Goal: Transaction & Acquisition: Purchase product/service

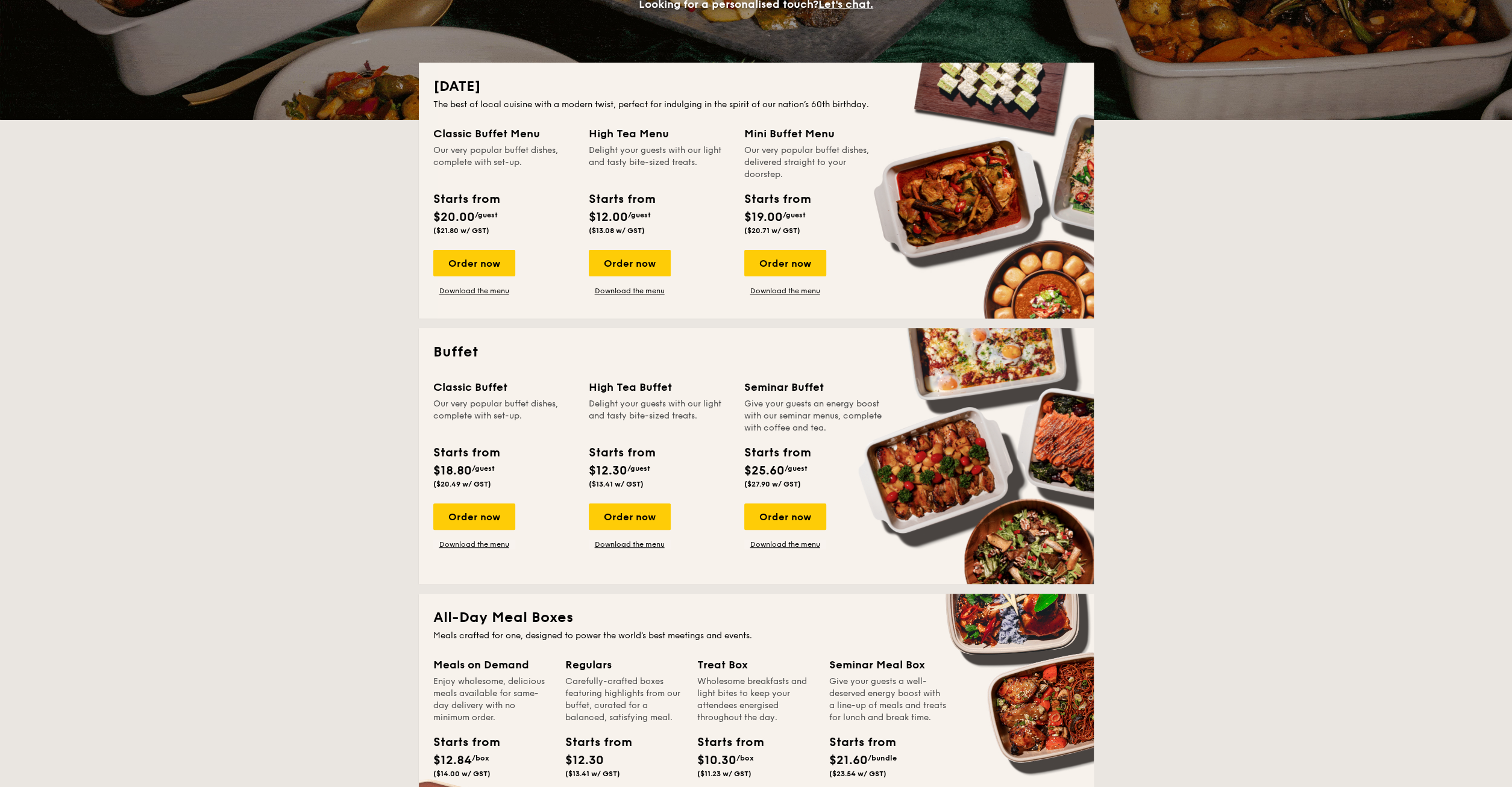
scroll to position [251, 0]
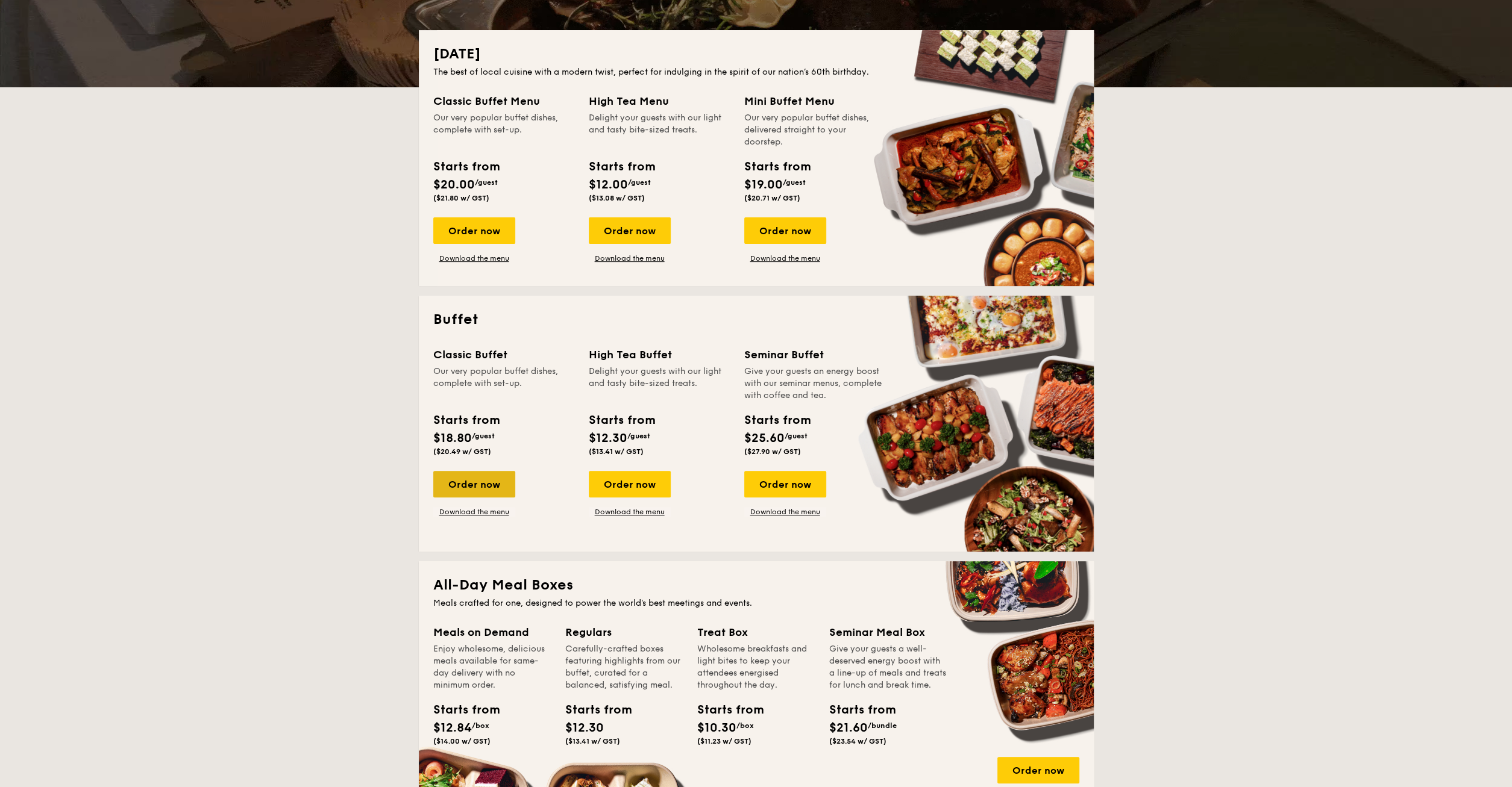
click at [486, 484] on div "Order now" at bounding box center [474, 484] width 82 height 27
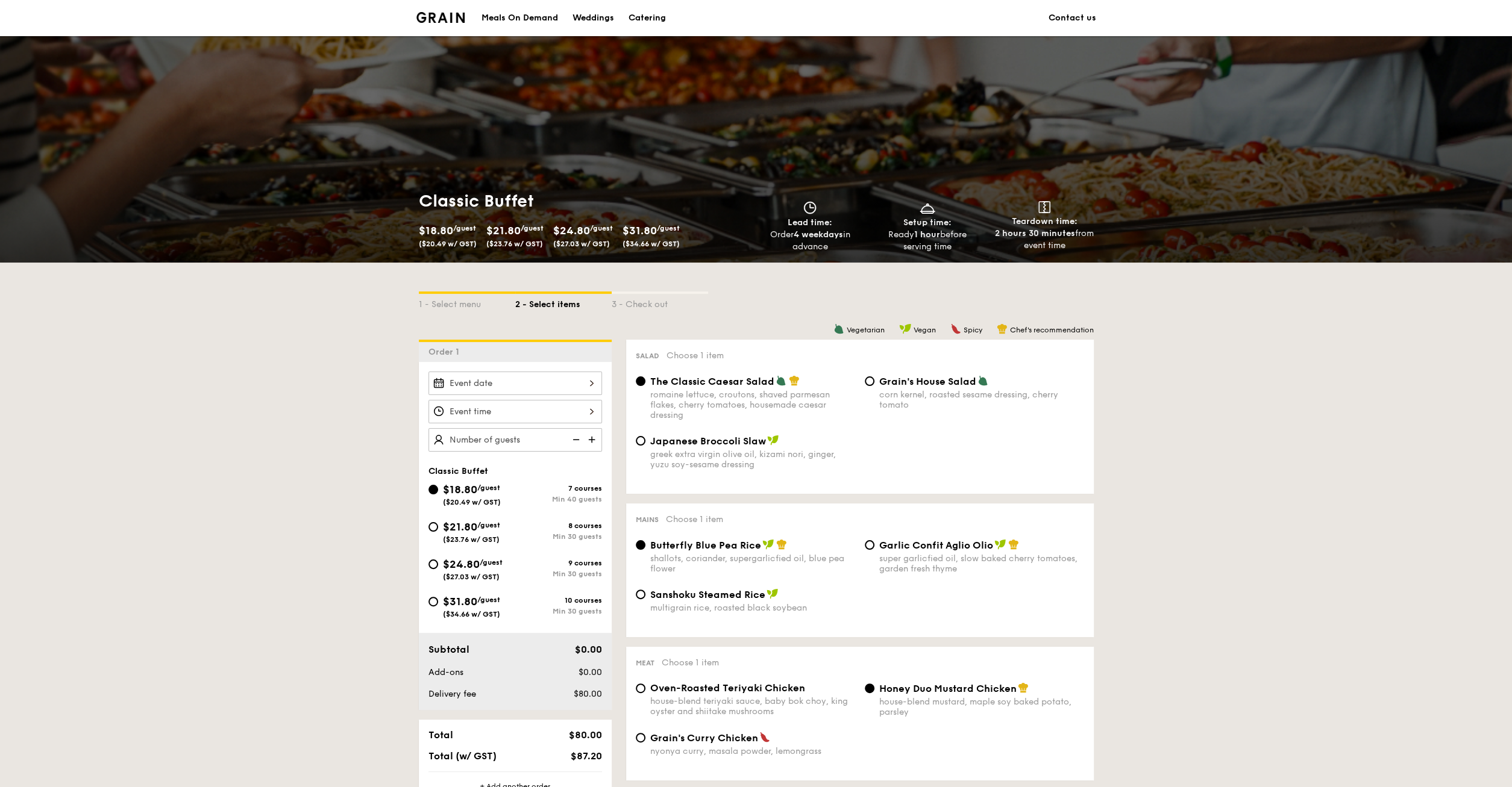
scroll to position [63, 0]
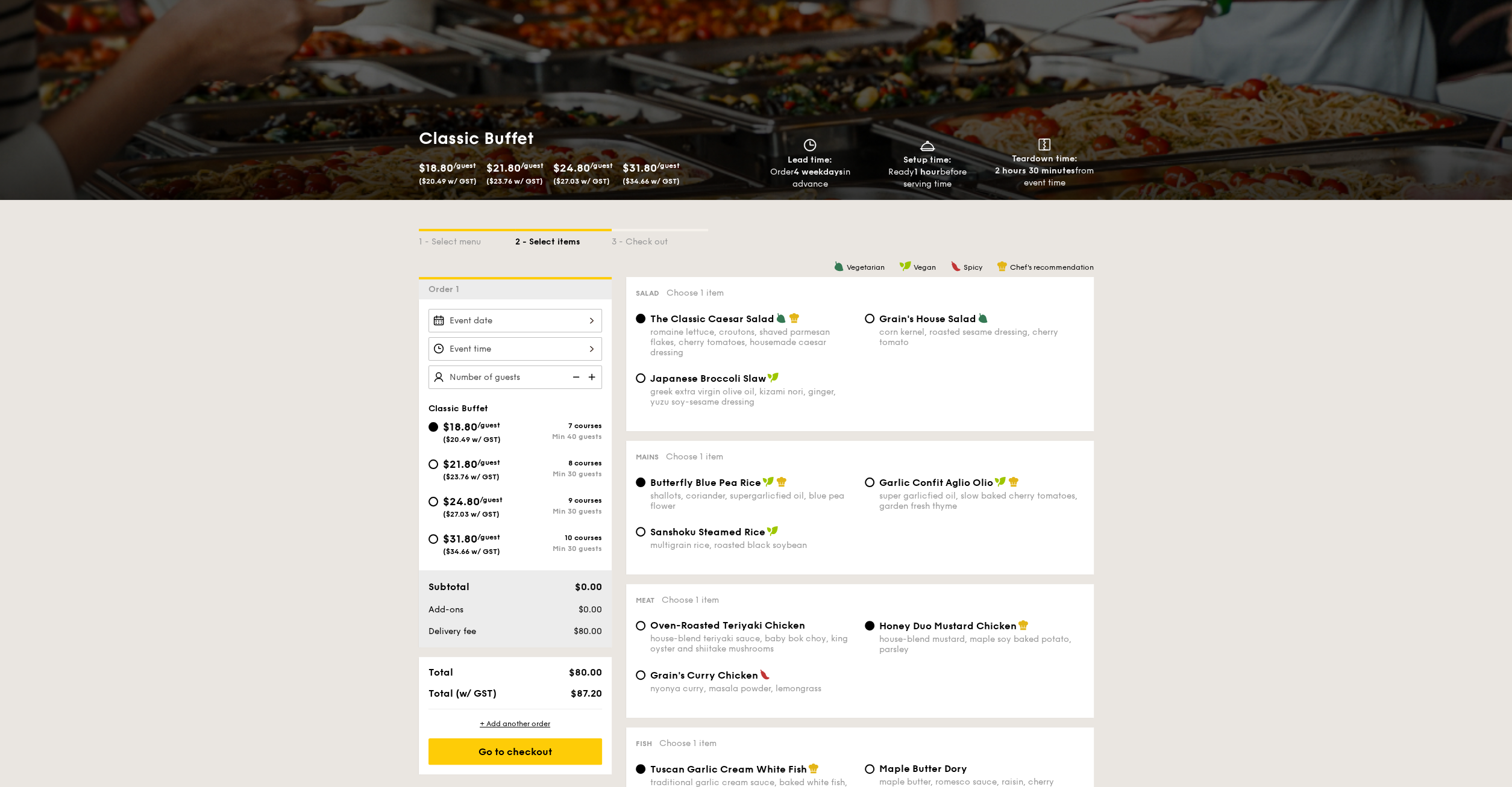
click at [456, 458] on span "$21.80" at bounding box center [460, 464] width 34 height 13
click at [457, 471] on div "$21.80 /guest ($23.76 w/ GST)" at bounding box center [471, 468] width 57 height 25
click at [439, 469] on input "$21.80 /guest ($23.76 w/ GST) 8 courses Min 30 guests" at bounding box center [433, 464] width 10 height 10
radio input "true"
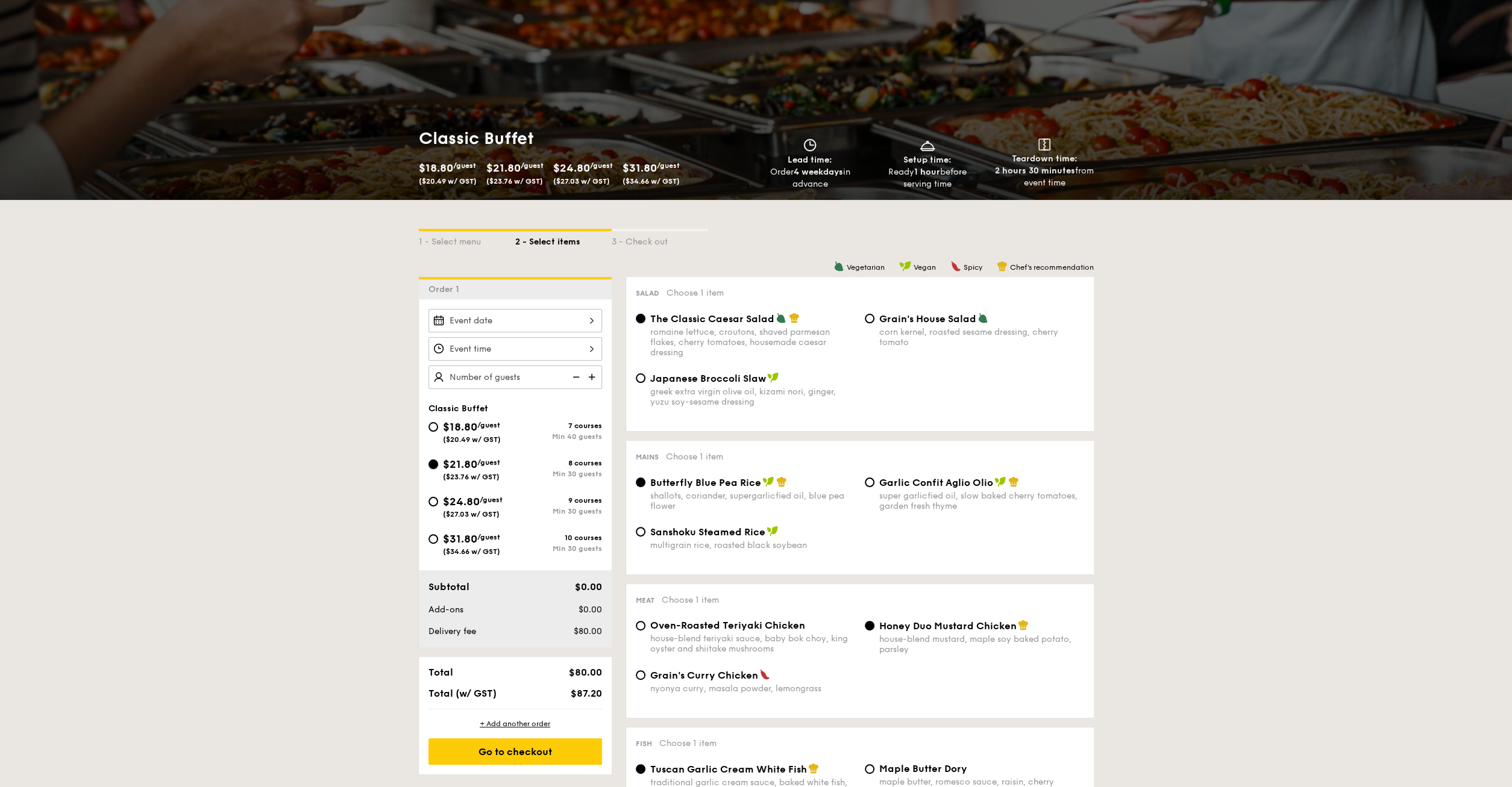
radio input "true"
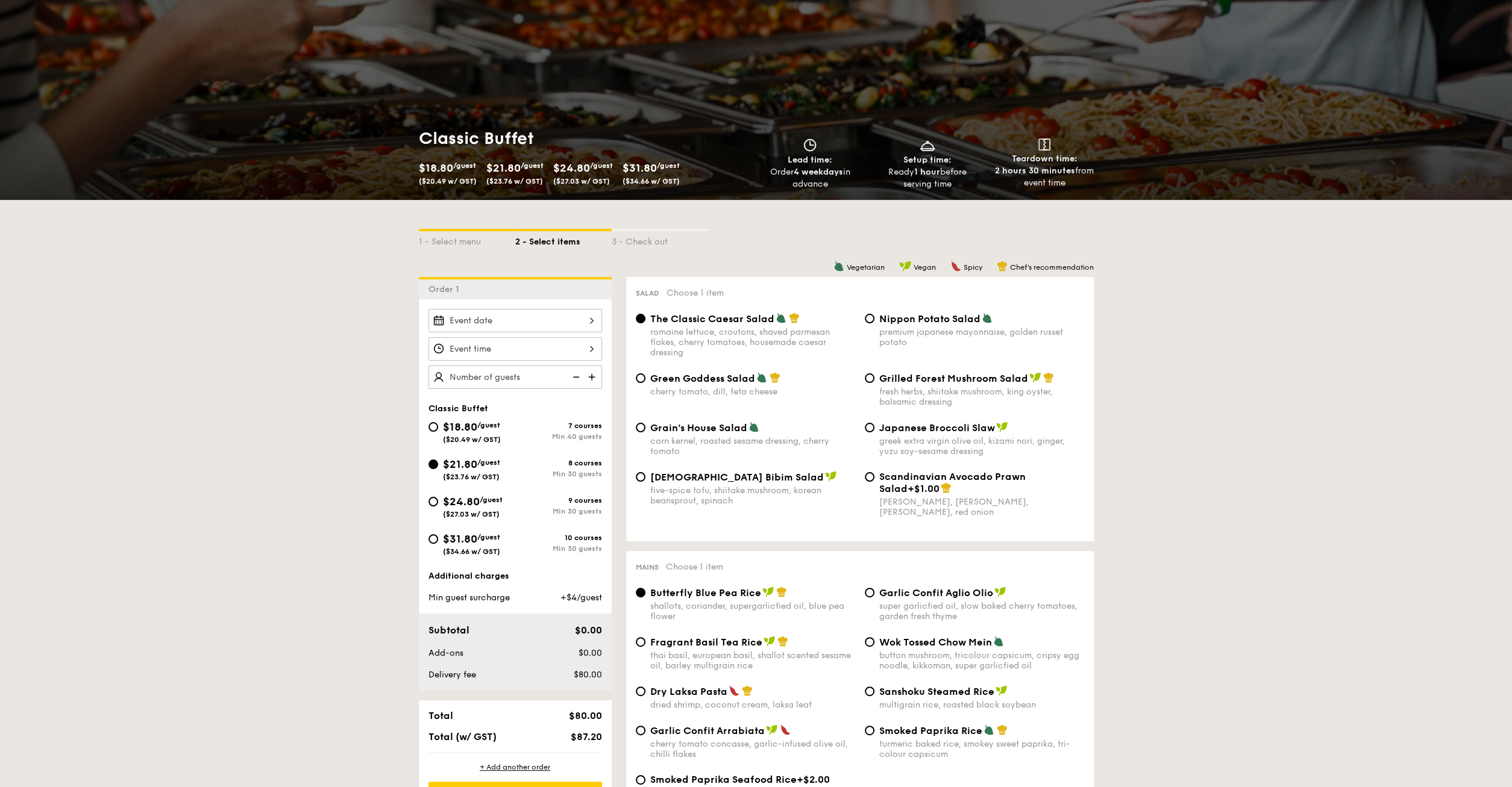
click at [913, 320] on span "Nippon Potato Salad" at bounding box center [929, 318] width 101 height 11
click at [875, 320] on input "Nippon Potato Salad premium japanese mayonnaise, golden russet potato" at bounding box center [869, 318] width 10 height 10
radio input "true"
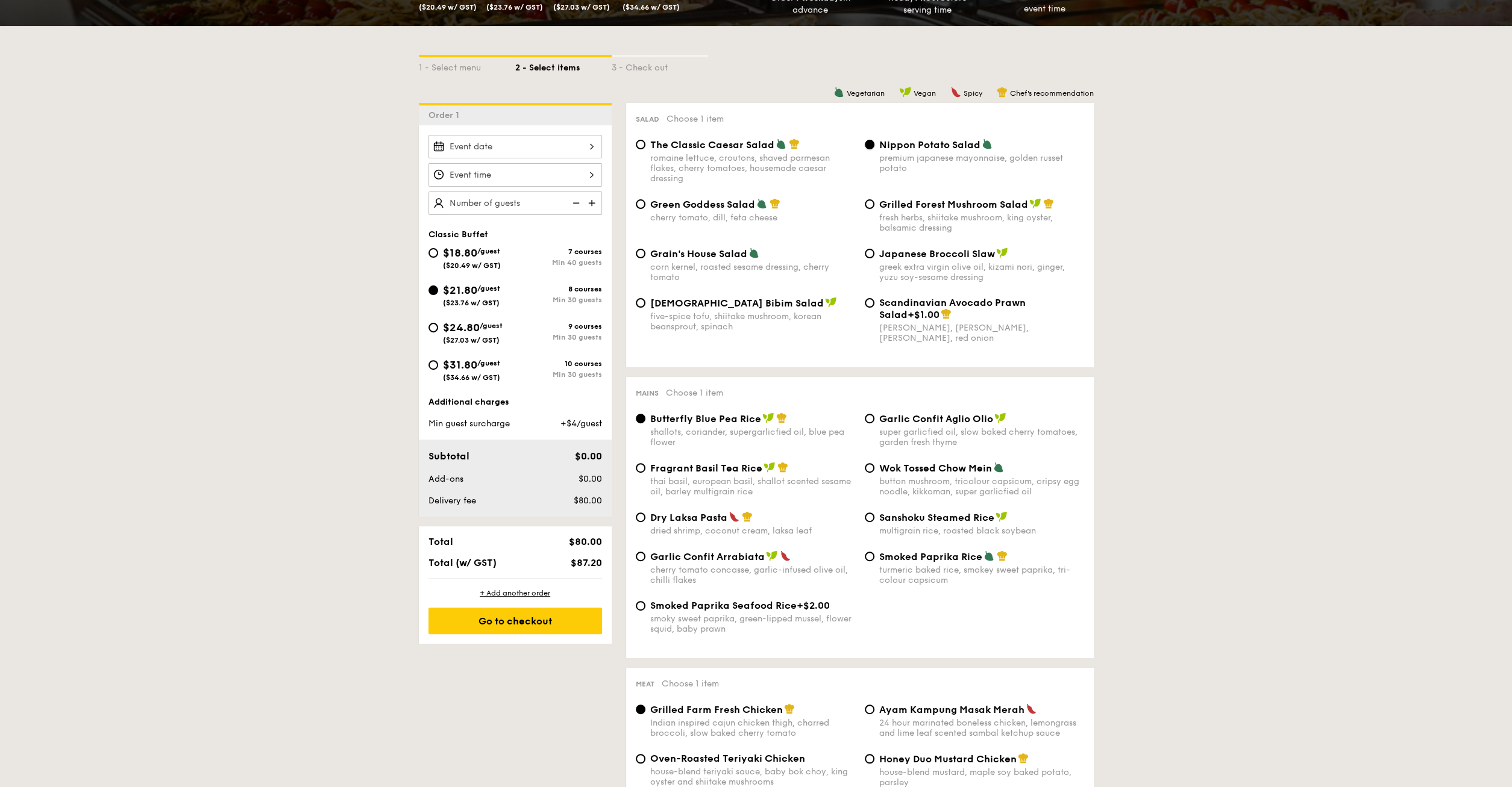
scroll to position [251, 0]
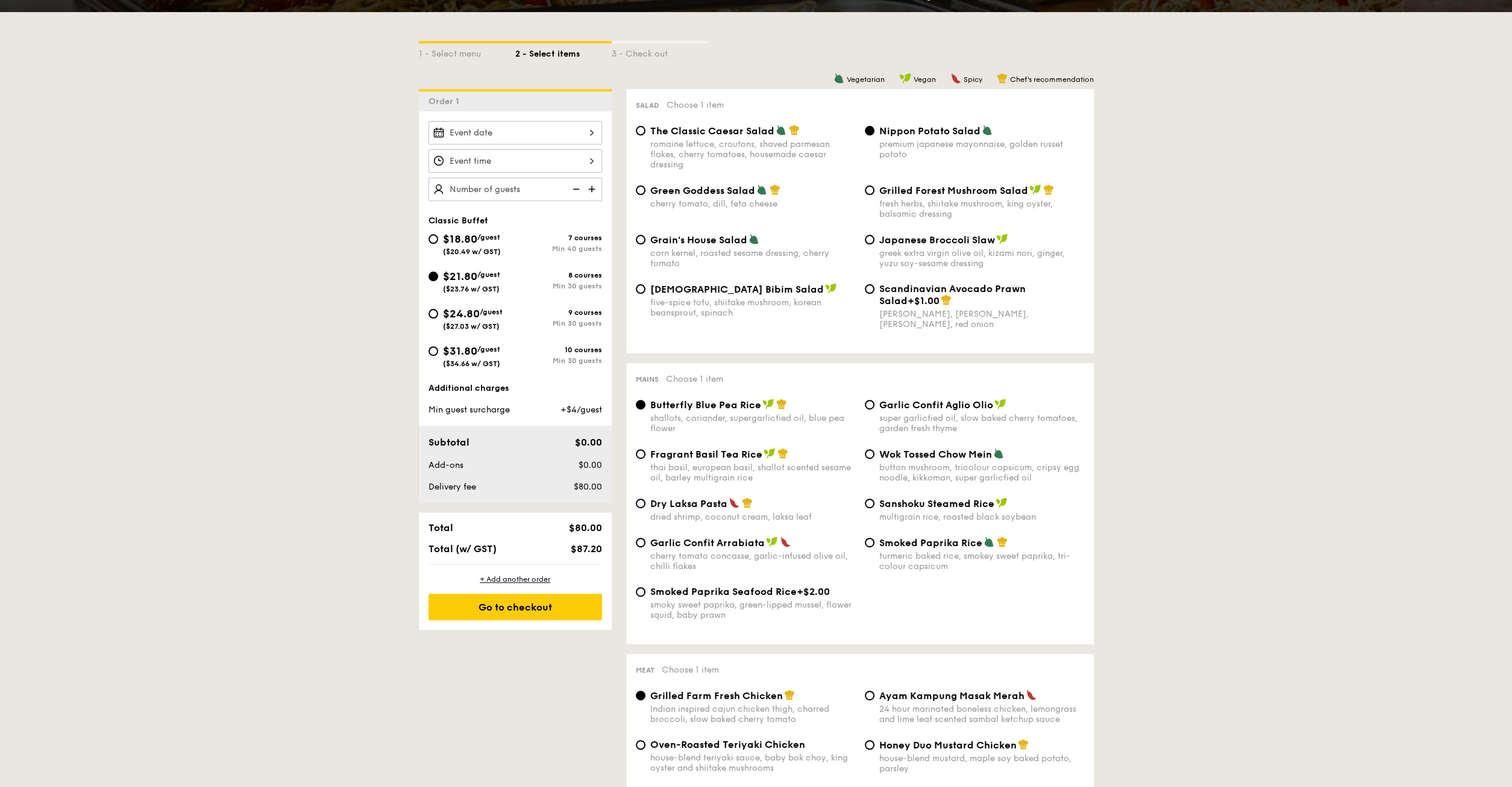
click at [883, 456] on span "Wok Tossed Chow Mein" at bounding box center [935, 454] width 113 height 11
click at [875, 456] on input "Wok Tossed Chow Mein button mushroom, tricolour capsicum, cripsy egg noodle, ki…" at bounding box center [869, 454] width 10 height 10
radio input "true"
click at [591, 189] on img at bounding box center [593, 189] width 18 height 23
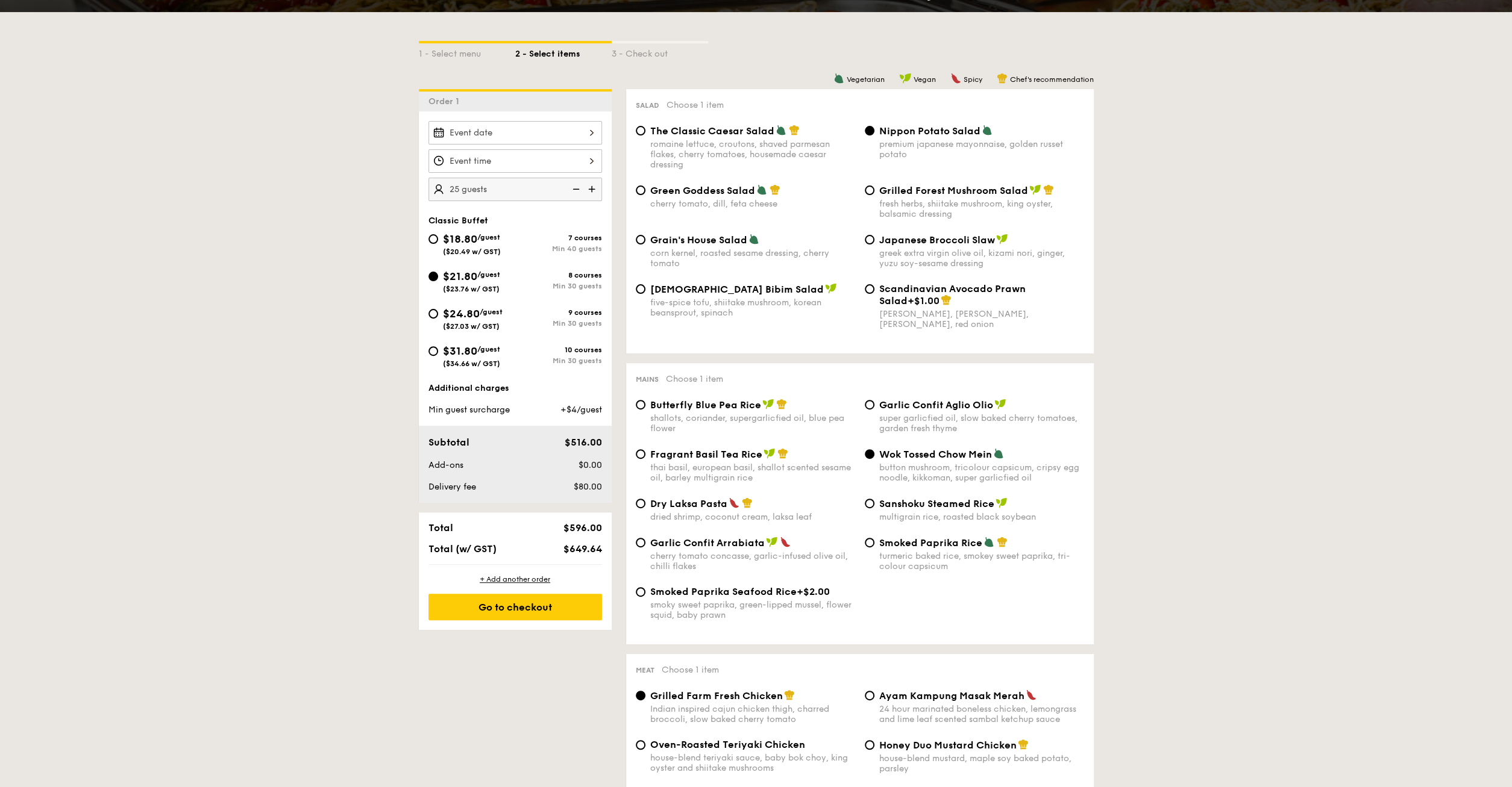
click at [591, 189] on img at bounding box center [593, 189] width 18 height 23
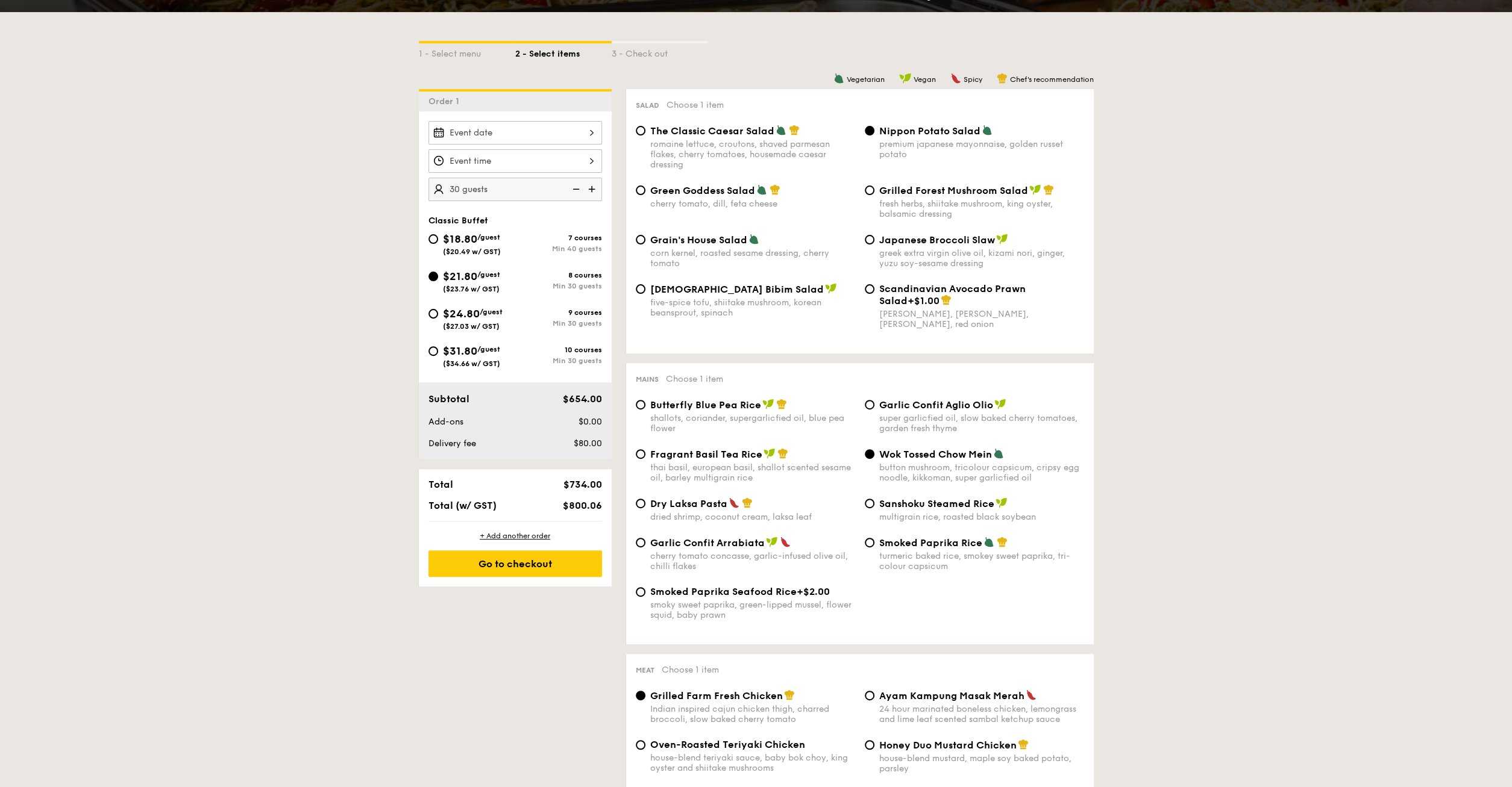
click at [591, 189] on img at bounding box center [593, 189] width 18 height 23
click at [591, 196] on img at bounding box center [593, 189] width 18 height 23
click at [595, 186] on img at bounding box center [593, 189] width 18 height 23
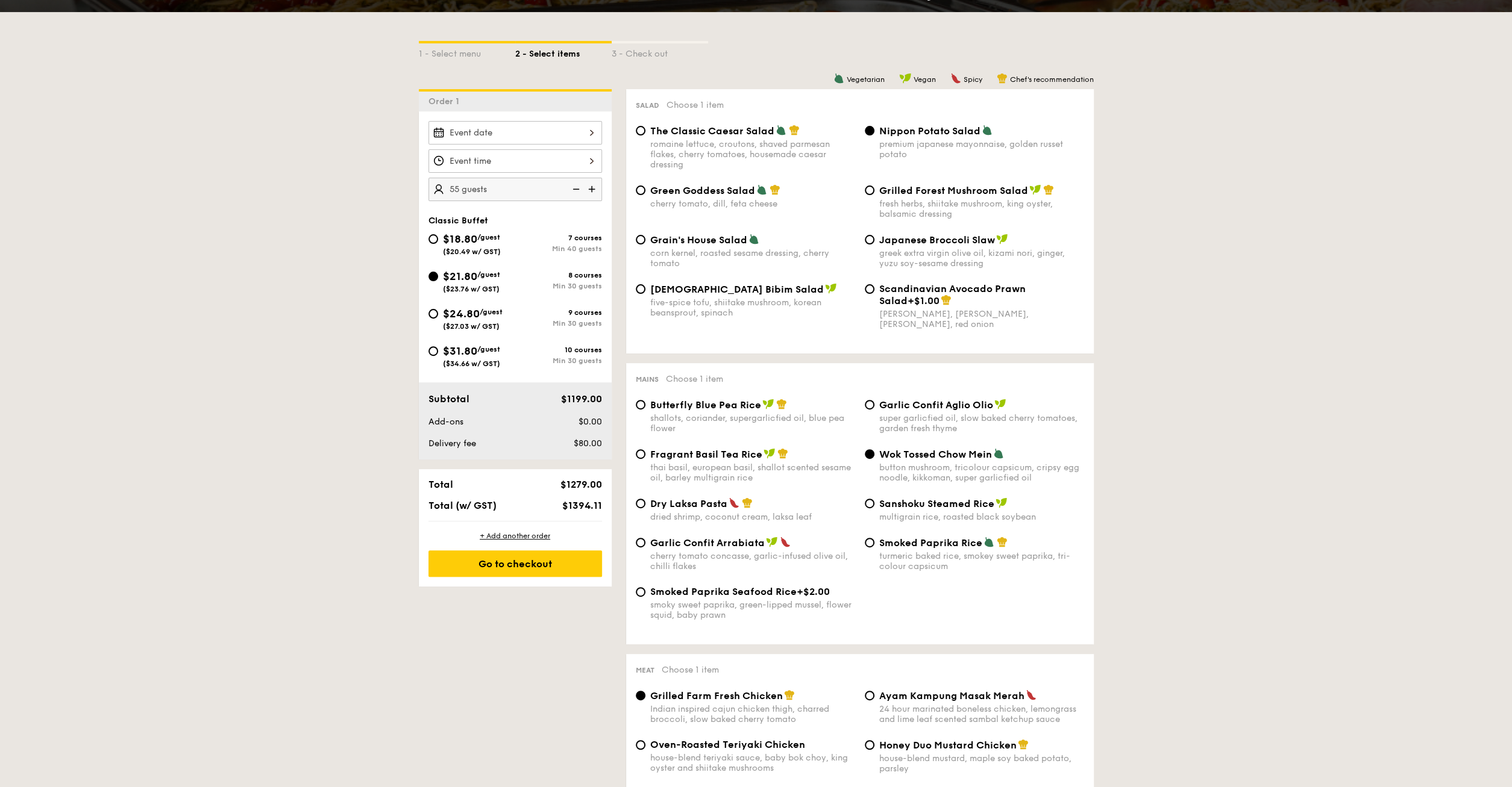
click at [595, 186] on img at bounding box center [593, 189] width 18 height 23
type input "60 guests"
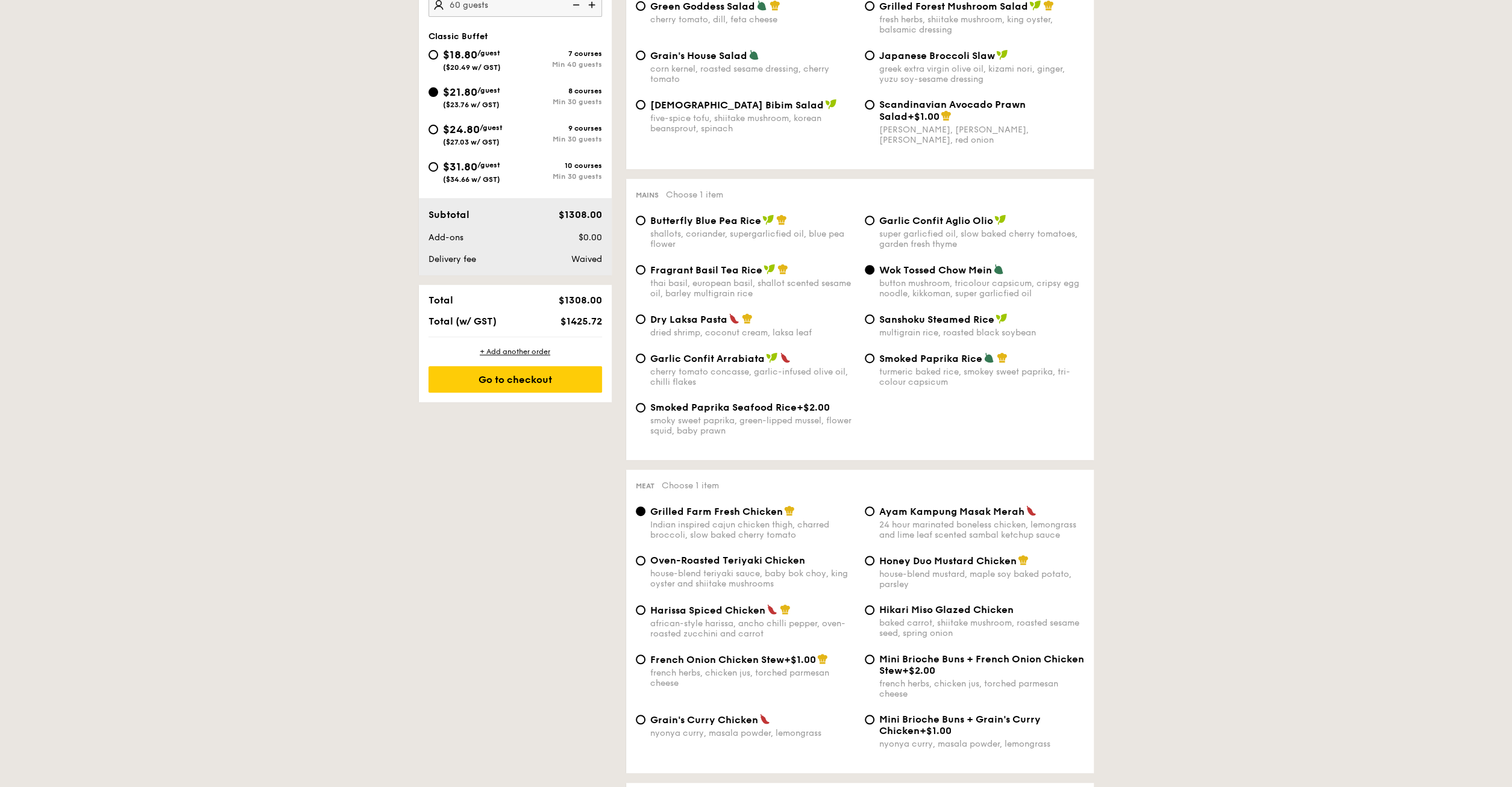
scroll to position [438, 0]
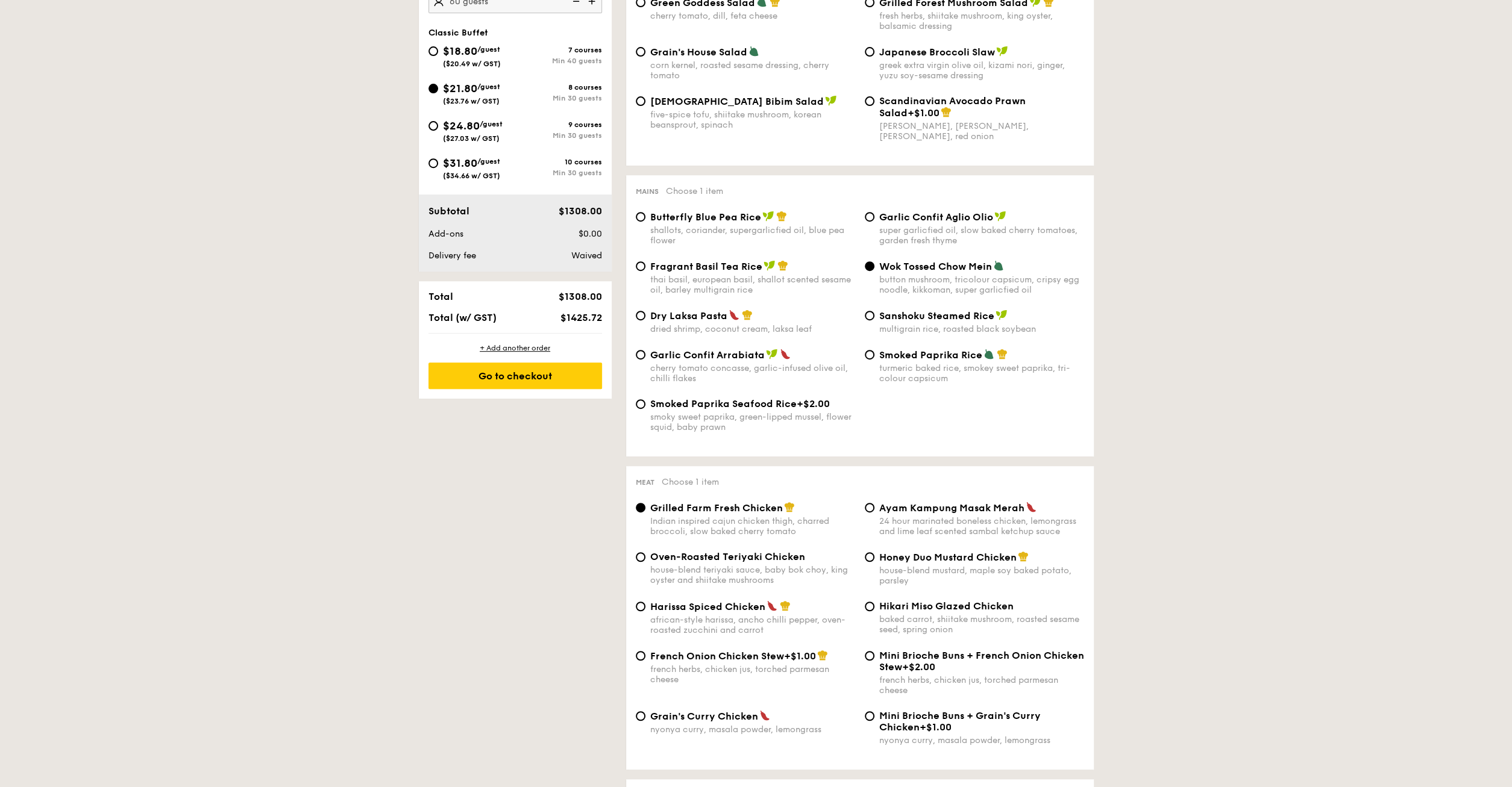
click at [646, 664] on div "French Onion Chicken Stew +$1.00 french herbs, chicken jus, torched parmesan ch…" at bounding box center [746, 667] width 229 height 35
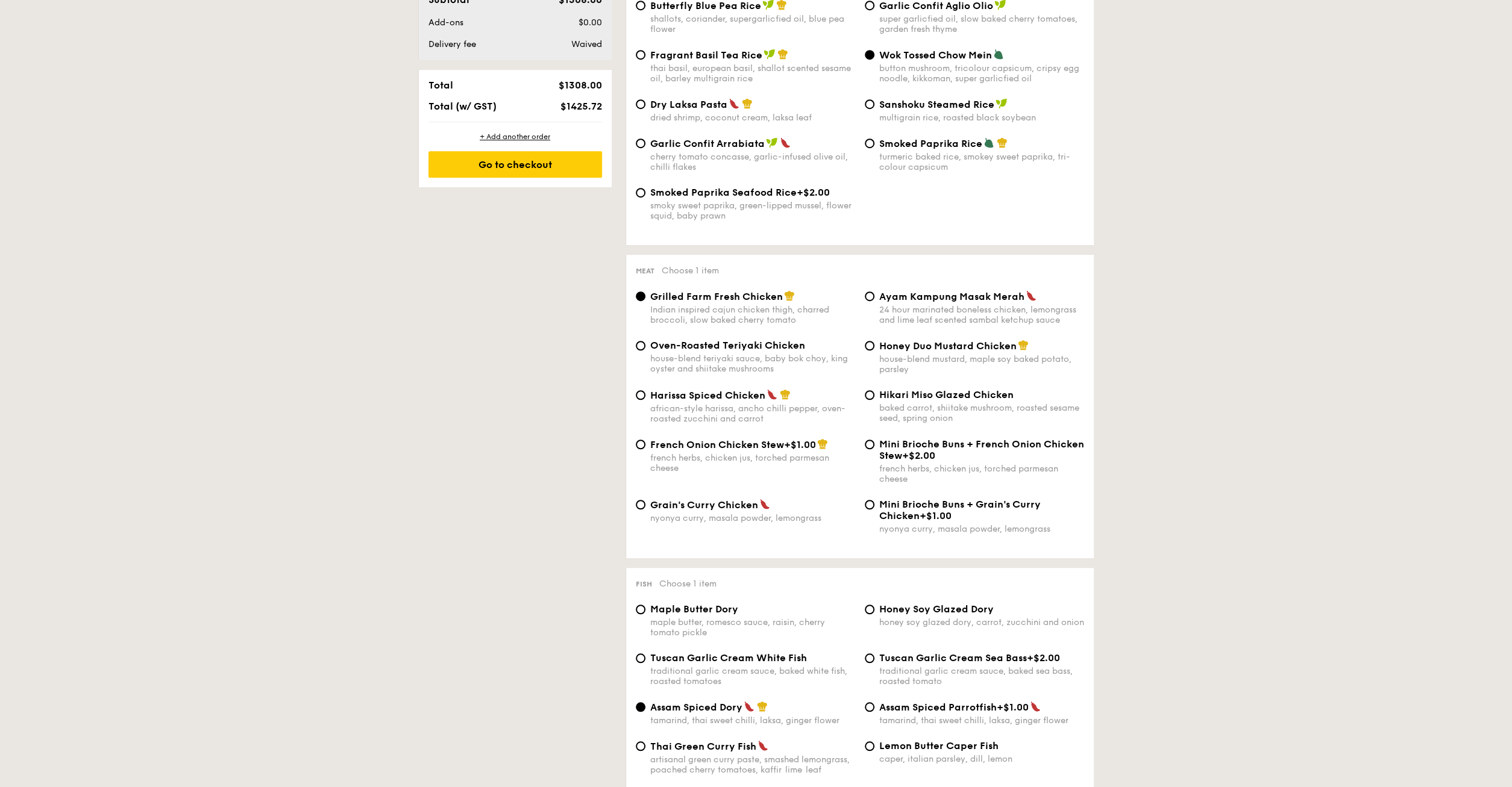
scroll to position [689, 0]
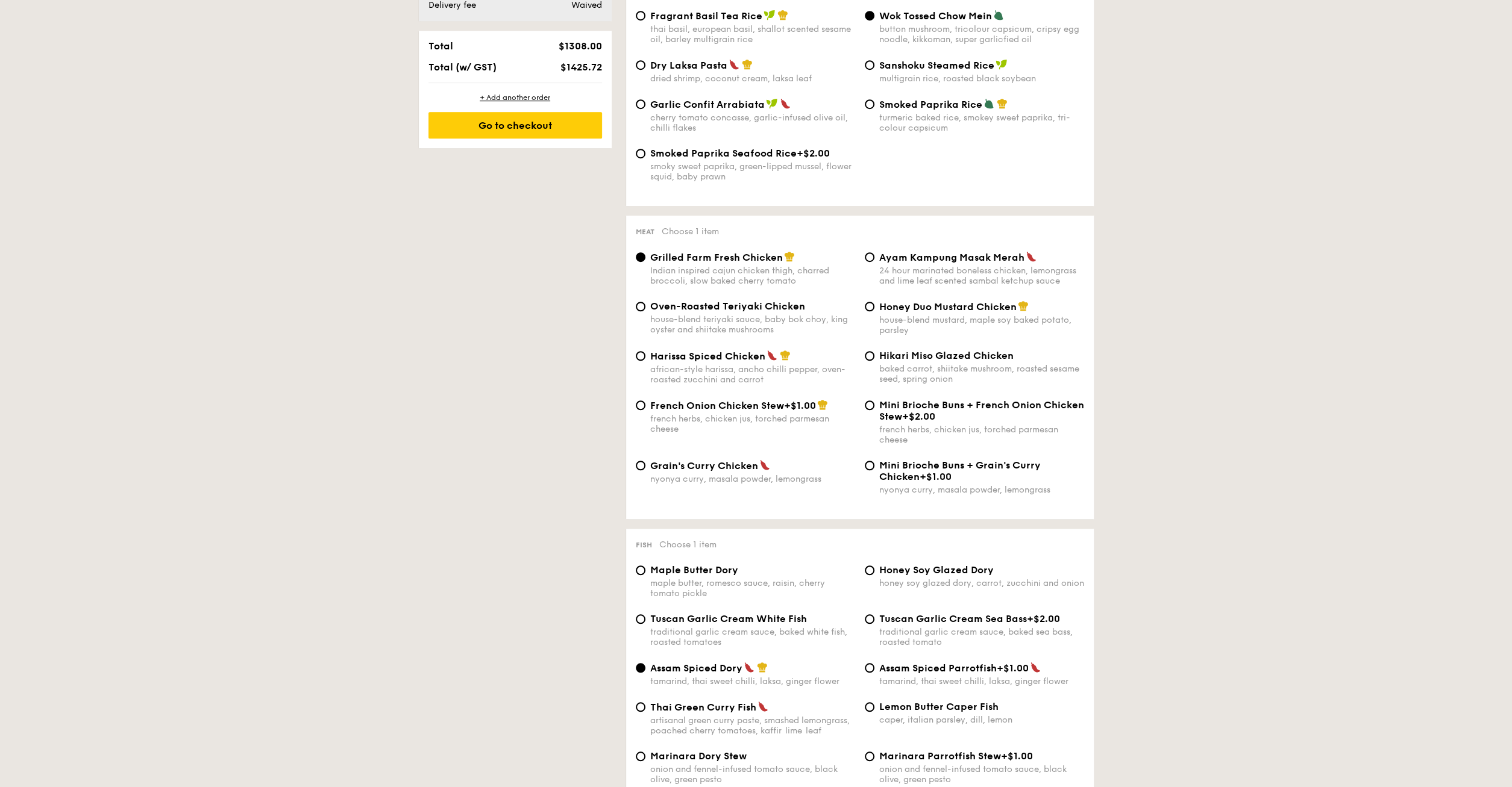
click at [676, 576] on span "Maple Butter Dory" at bounding box center [694, 569] width 88 height 11
click at [646, 575] on input "Maple Butter Dory maple butter, romesco sauce, raisin, cherry tomato pickle" at bounding box center [640, 570] width 10 height 10
radio input "true"
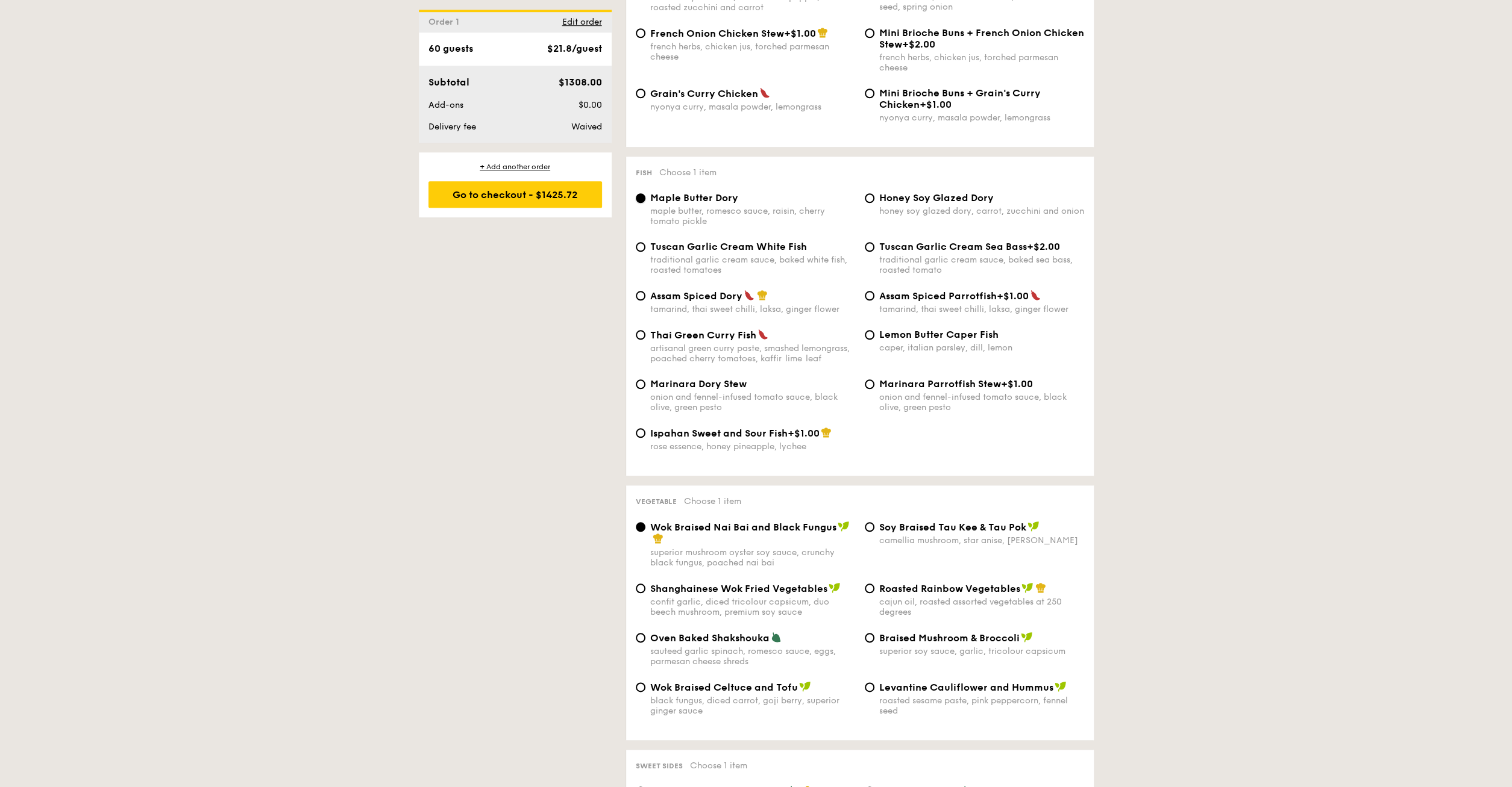
scroll to position [1127, 0]
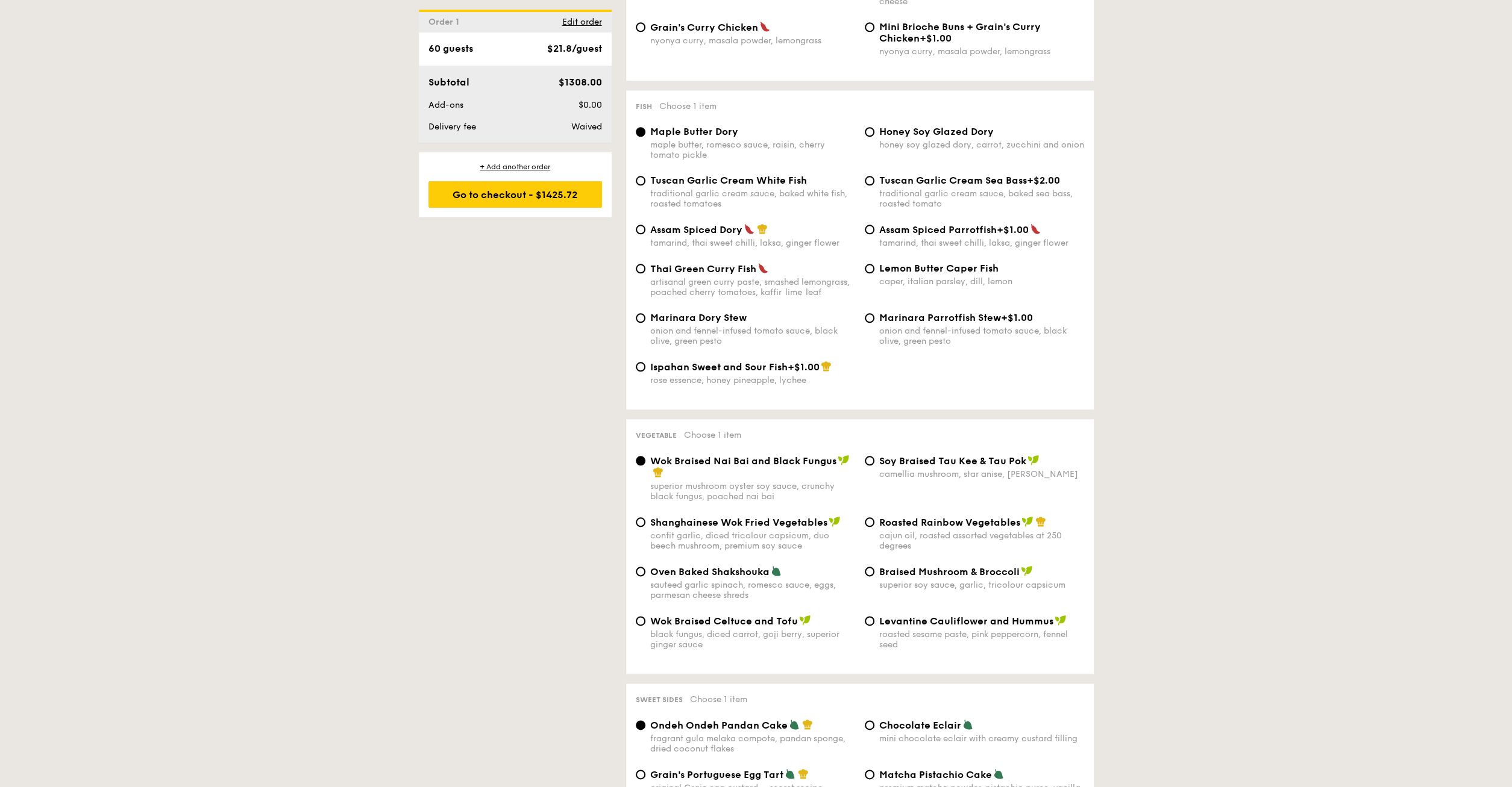
click at [885, 627] on span "Levantine Cauliflower and Hummus" at bounding box center [967, 621] width 174 height 11
click at [875, 626] on input "Levantine Cauliflower and Hummus roasted sesame paste, pink peppercorn, fennel …" at bounding box center [869, 621] width 10 height 10
radio input "true"
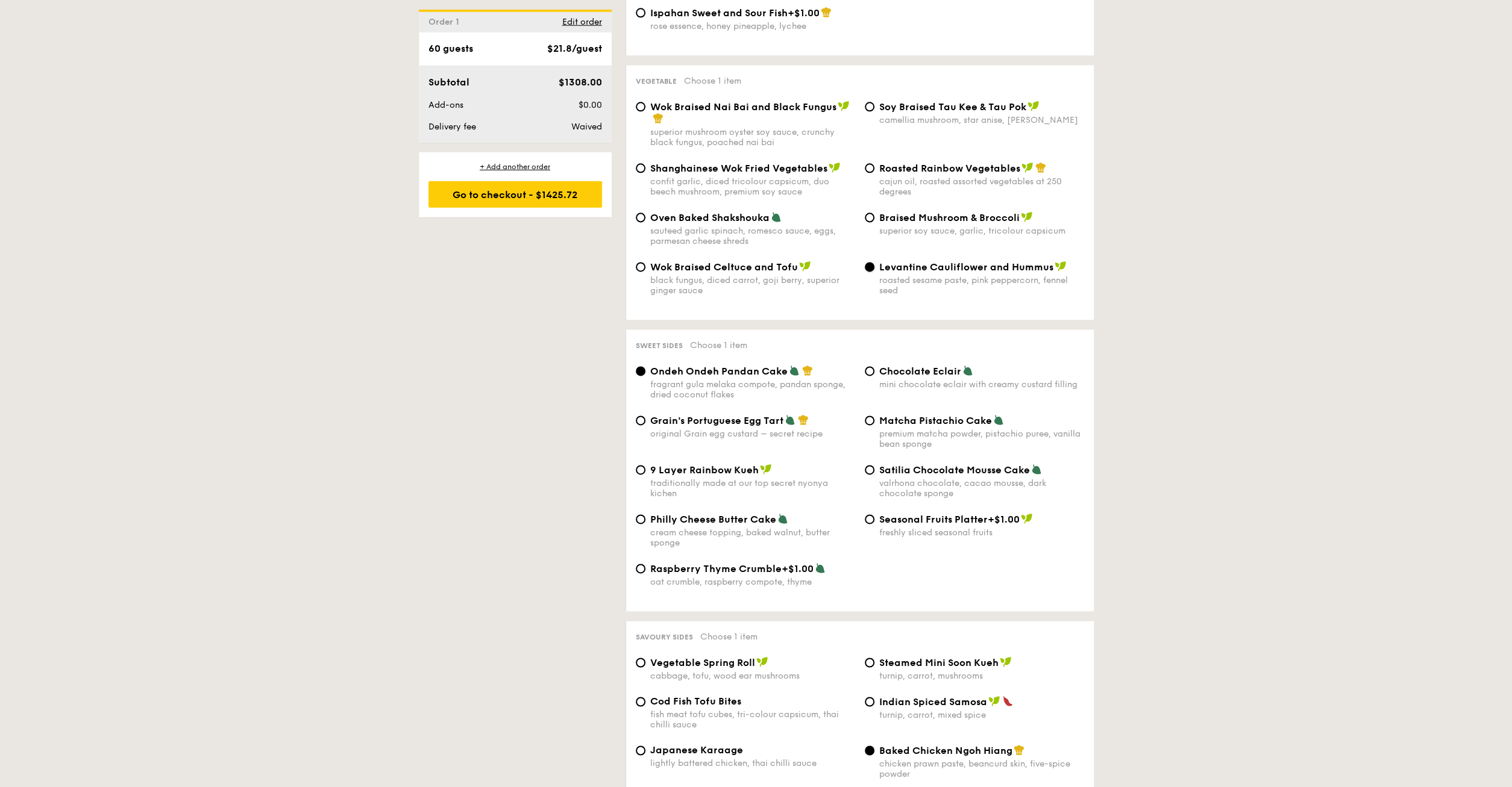
scroll to position [1503, 0]
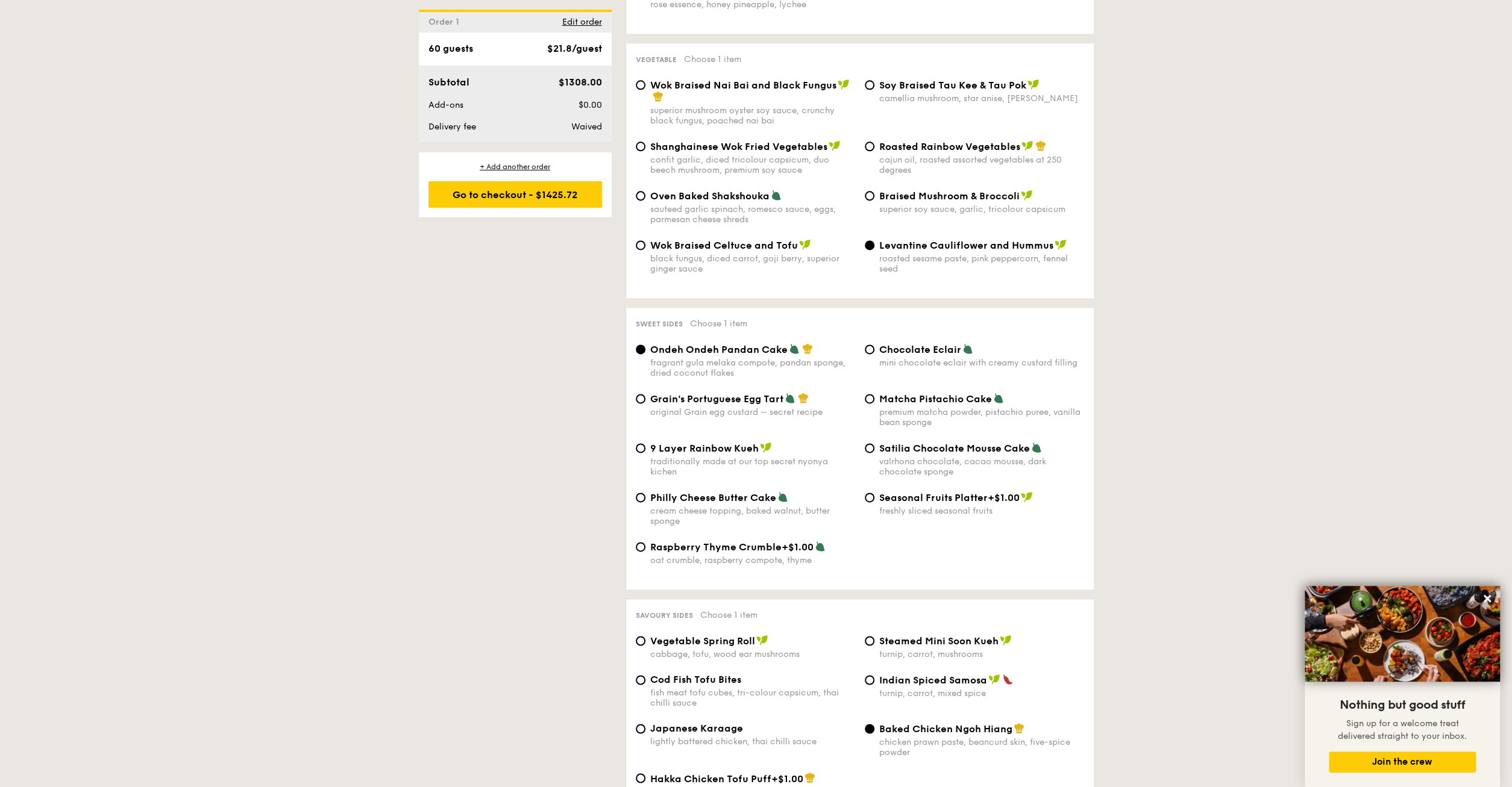
click at [737, 553] on span "Raspberry Thyme Crumble" at bounding box center [715, 547] width 131 height 11
click at [646, 552] on input "Raspberry Thyme Crumble +$1.00 oat crumble, raspberry compote, thyme" at bounding box center [640, 547] width 10 height 10
radio input "true"
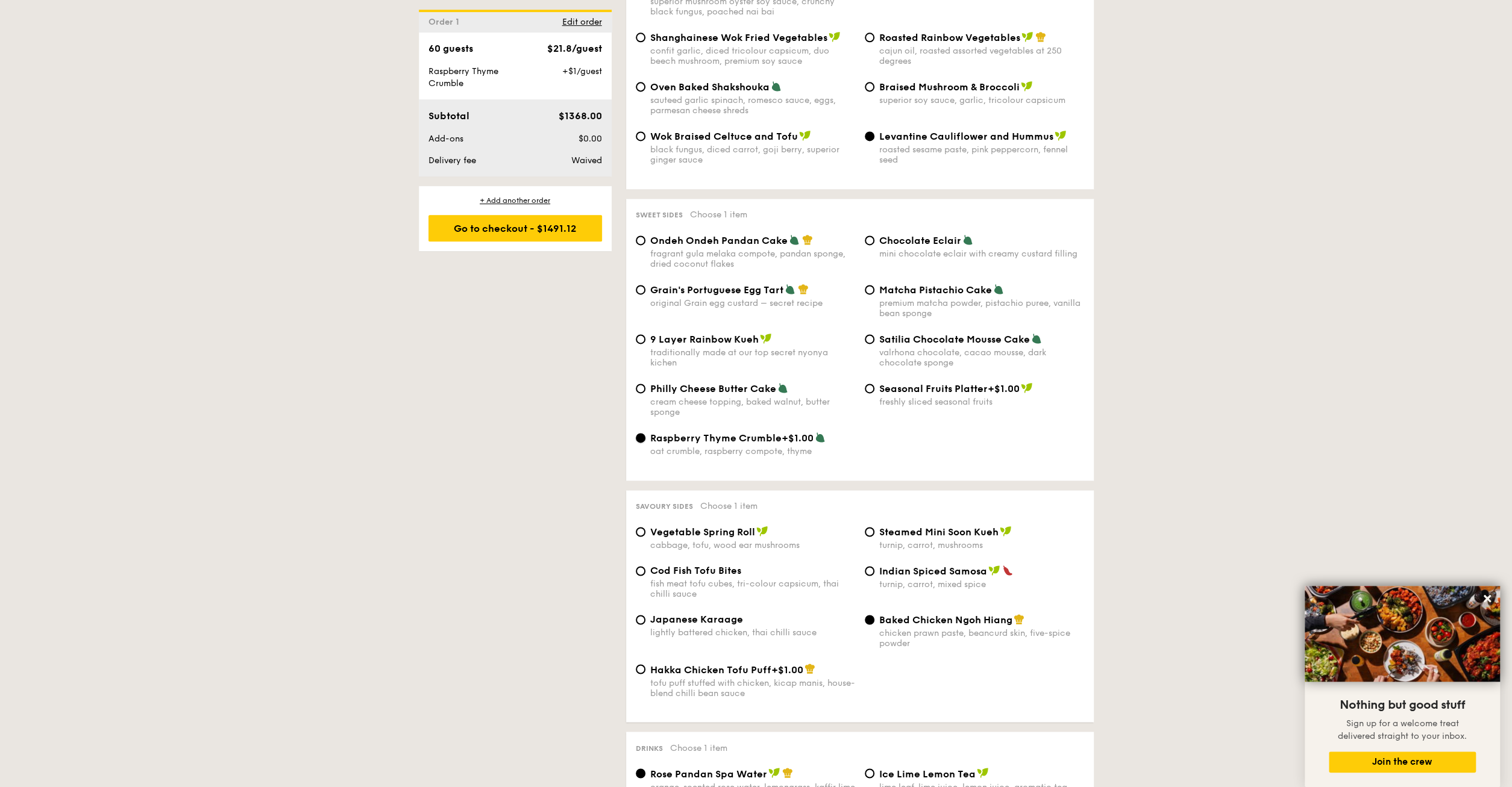
scroll to position [1629, 0]
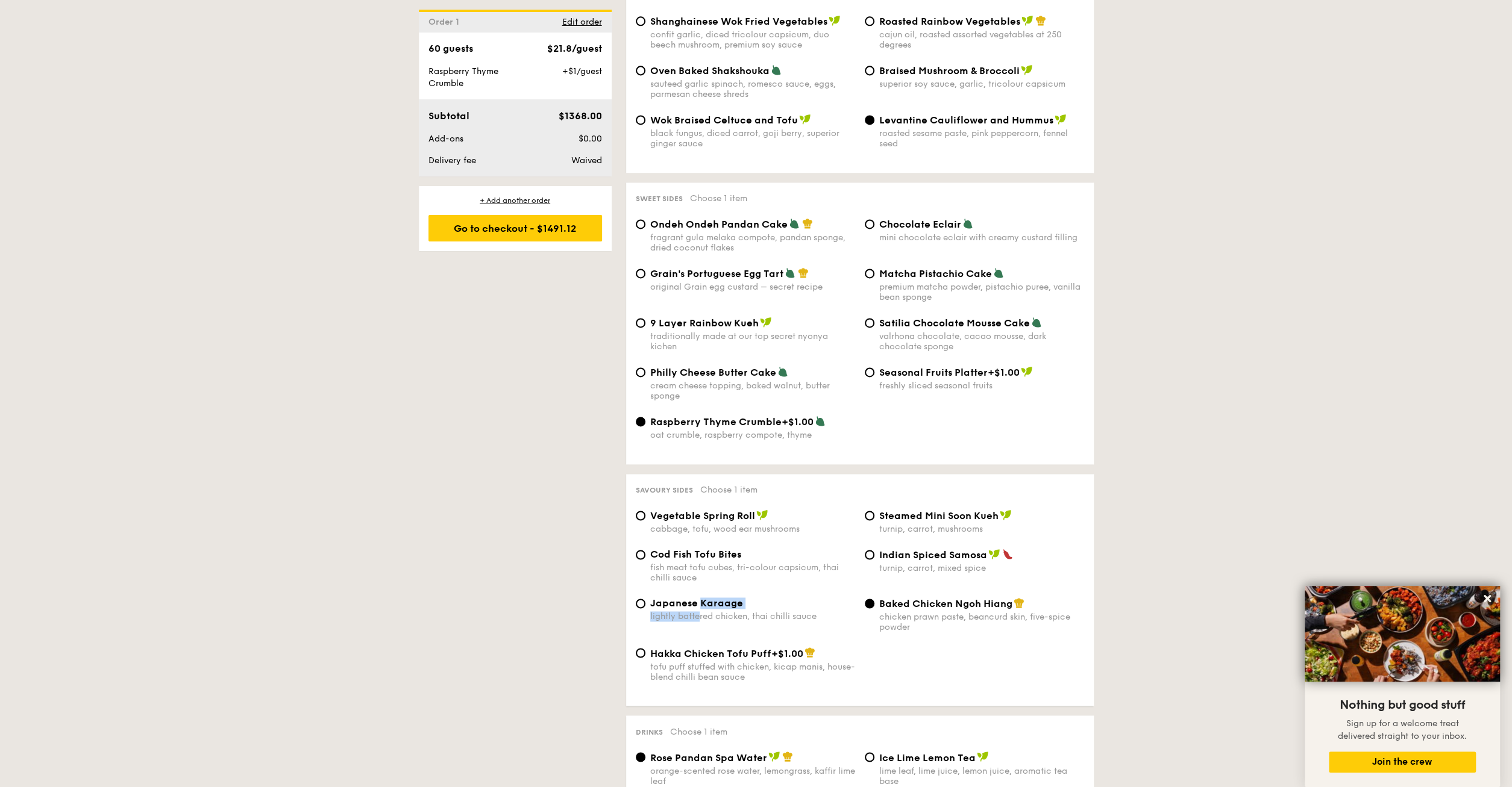
drag, startPoint x: 699, startPoint y: 623, endPoint x: 703, endPoint y: 634, distance: 11.7
click at [701, 622] on div "Japanese Karaage lightly battered chicken, thai chilli sauce" at bounding box center [753, 610] width 205 height 24
click at [649, 597] on div "Cod Fish Tofu Bites fish meat tofu cubes, tri-colour capsicum, thai chilli sauc…" at bounding box center [860, 573] width 458 height 49
click at [652, 622] on div "Japanese Karaage lightly battered chicken, thai chilli sauce" at bounding box center [753, 610] width 205 height 24
click at [646, 608] on input "Japanese Karaage lightly battered chicken, thai chilli sauce" at bounding box center [640, 604] width 10 height 10
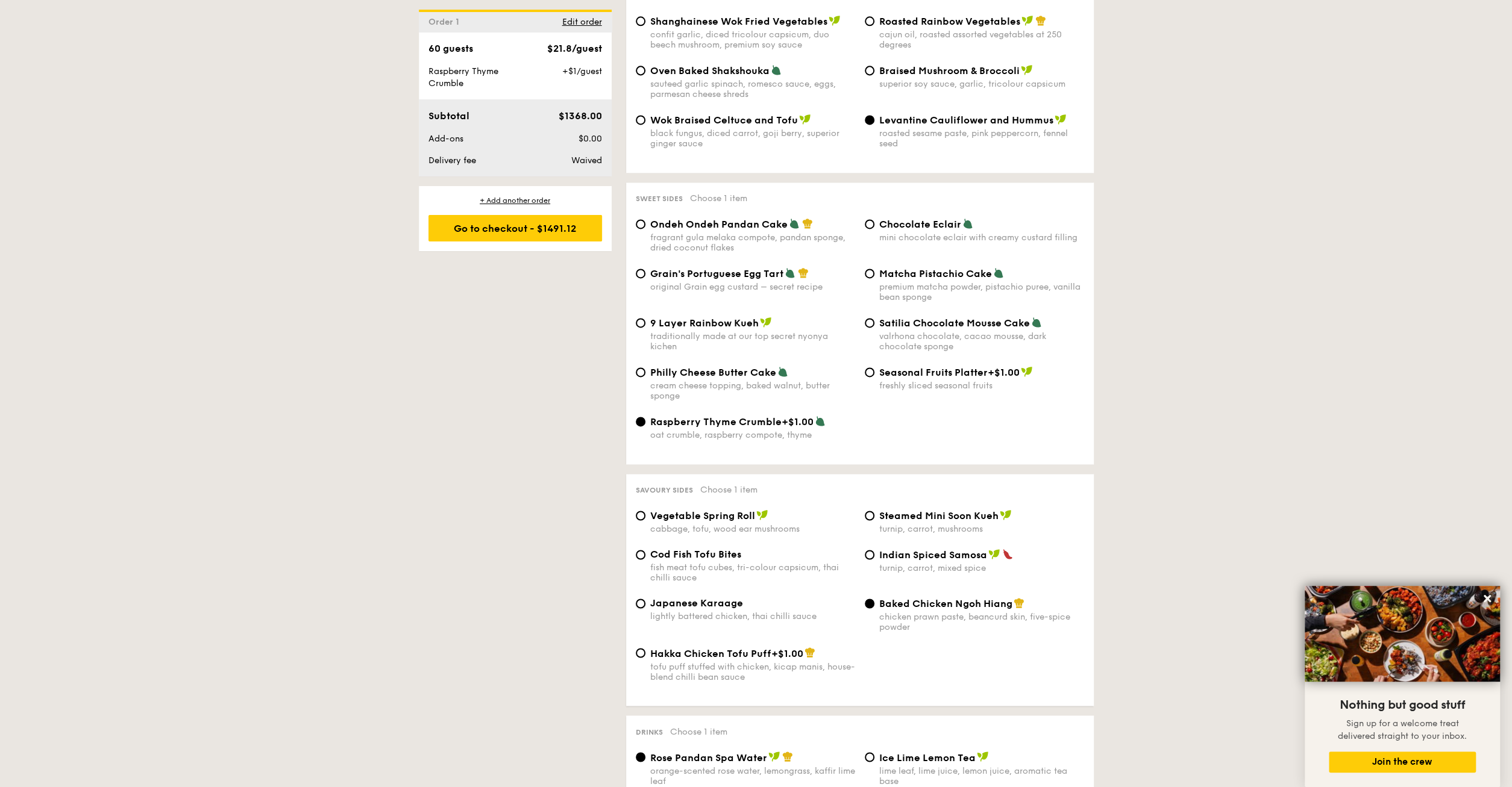
radio input "true"
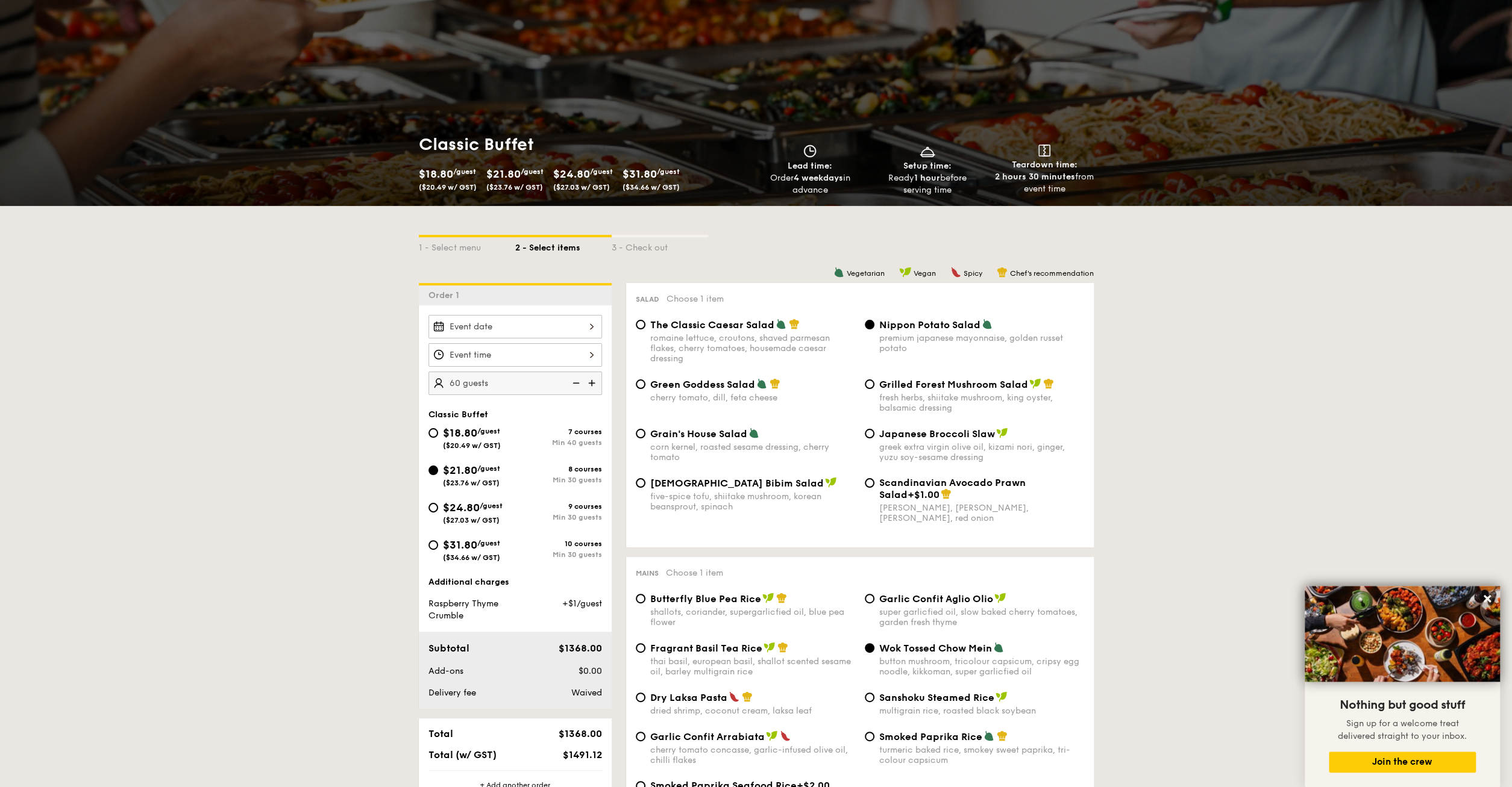
scroll to position [63, 0]
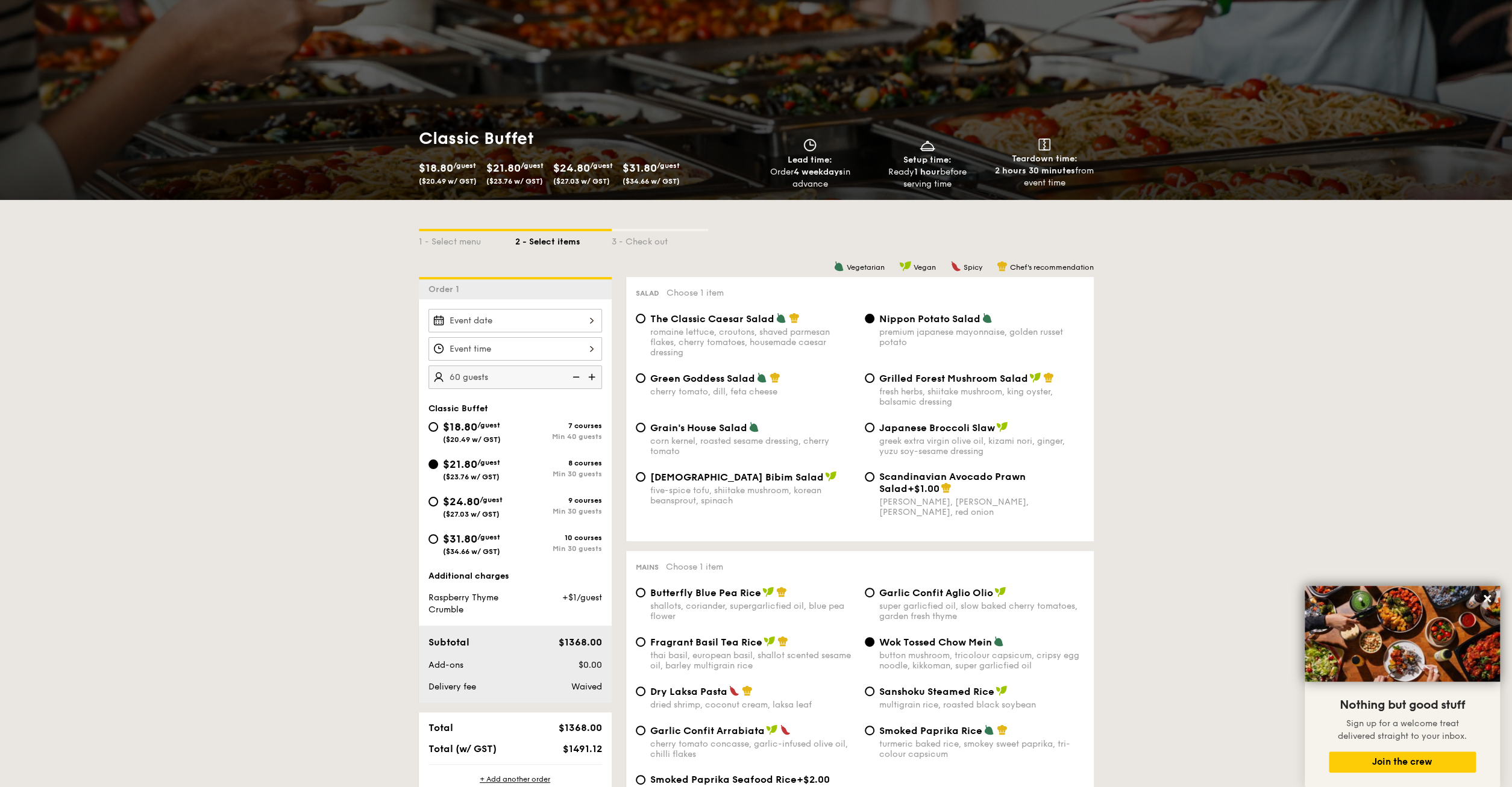
click at [591, 376] on img at bounding box center [593, 377] width 18 height 23
type input "65 guests"
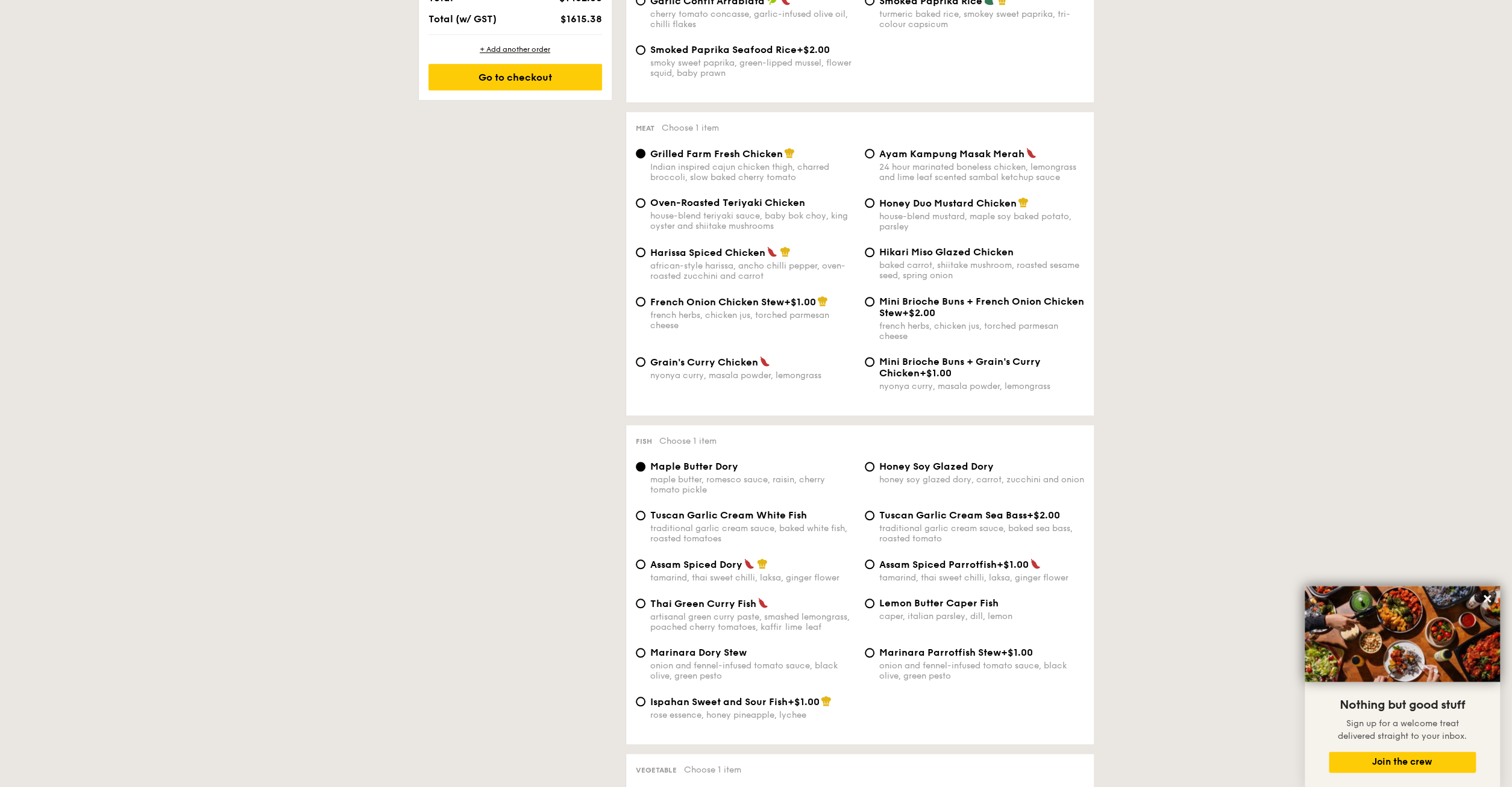
scroll to position [752, 0]
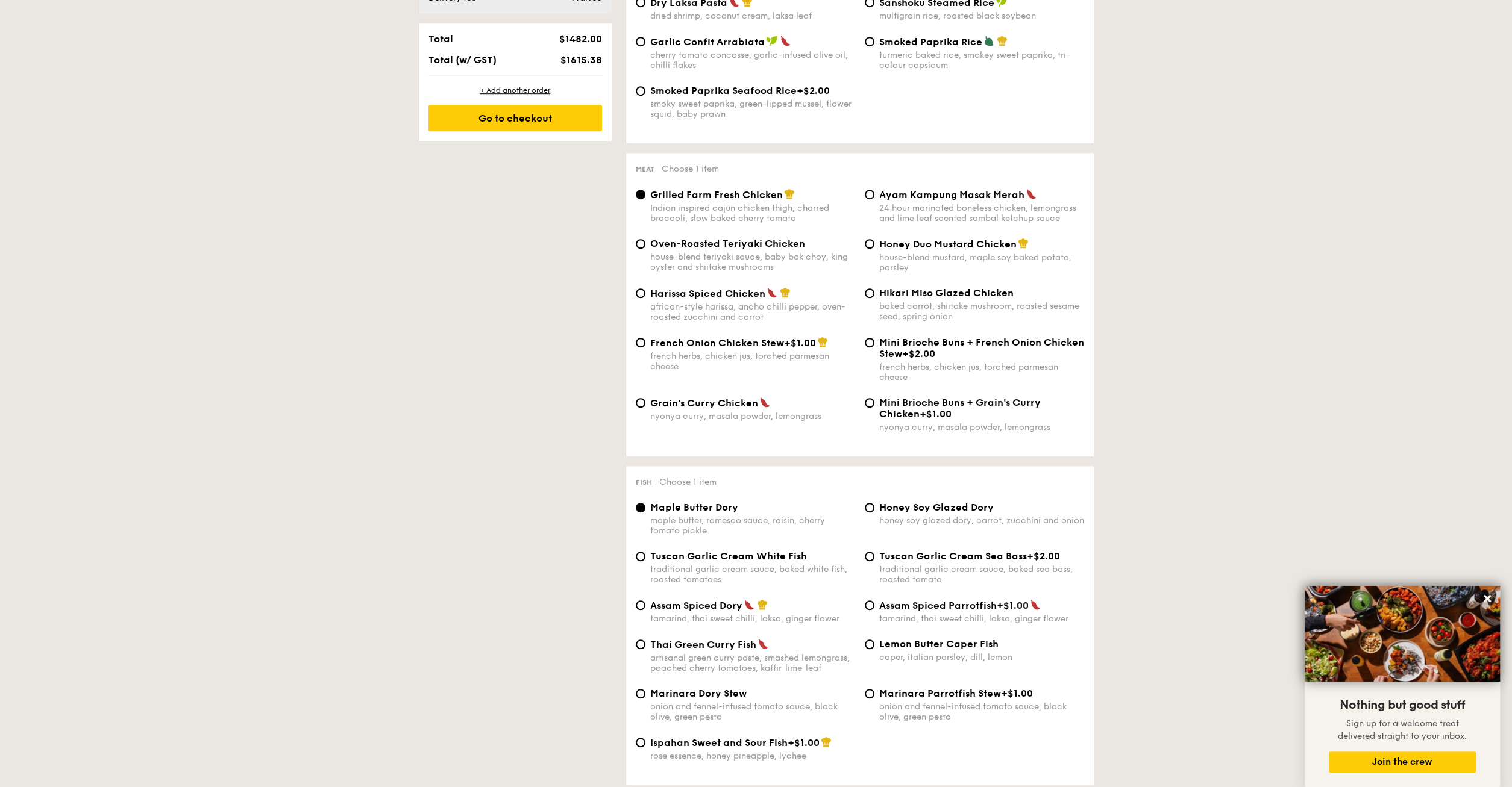
click at [659, 346] on span "French Onion Chicken Stew" at bounding box center [717, 343] width 134 height 11
click at [646, 346] on input "French Onion Chicken Stew +$1.00 french herbs, chicken jus, torched parmesan ch…" at bounding box center [640, 343] width 10 height 10
radio input "true"
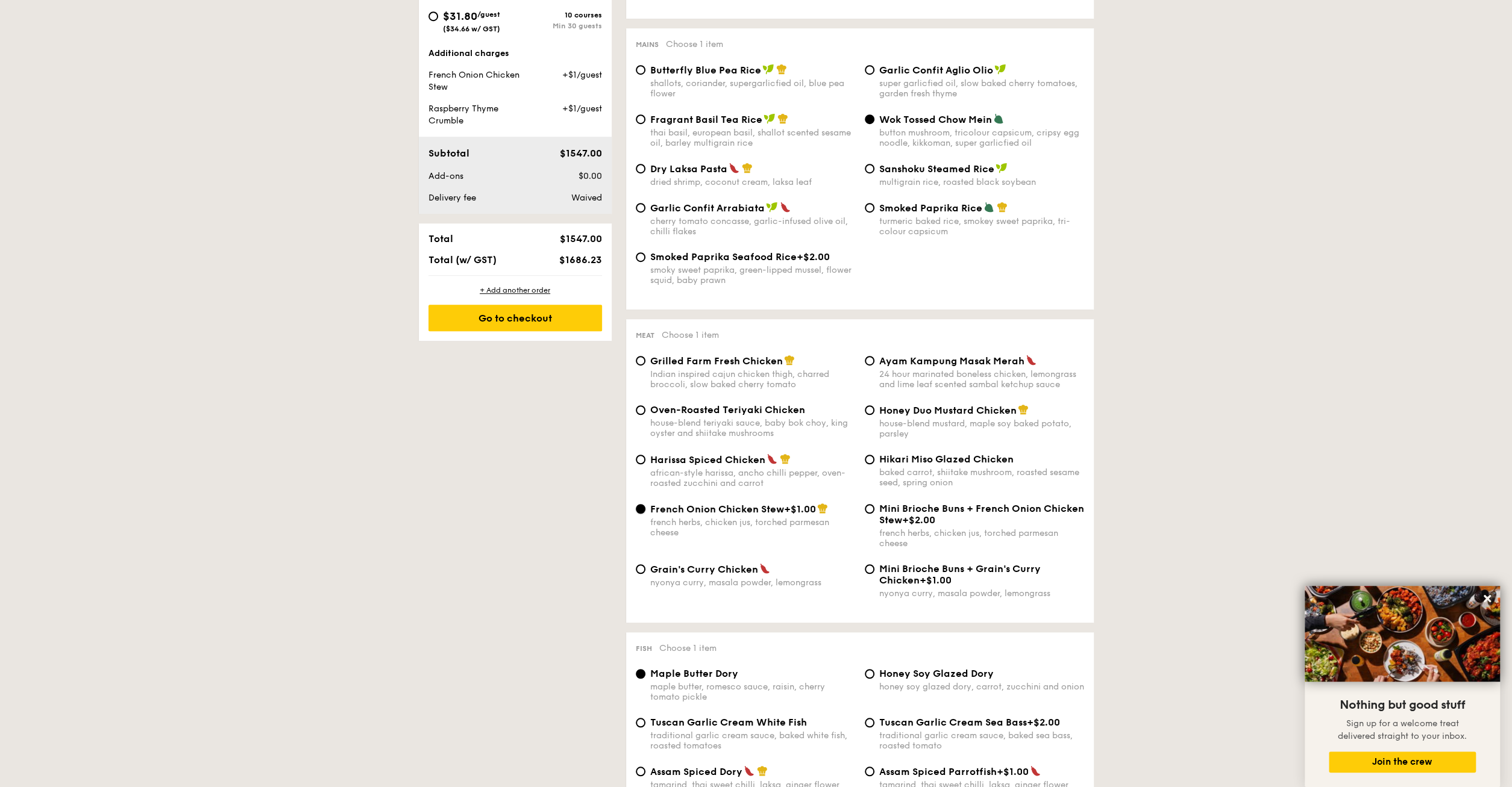
scroll to position [535, 0]
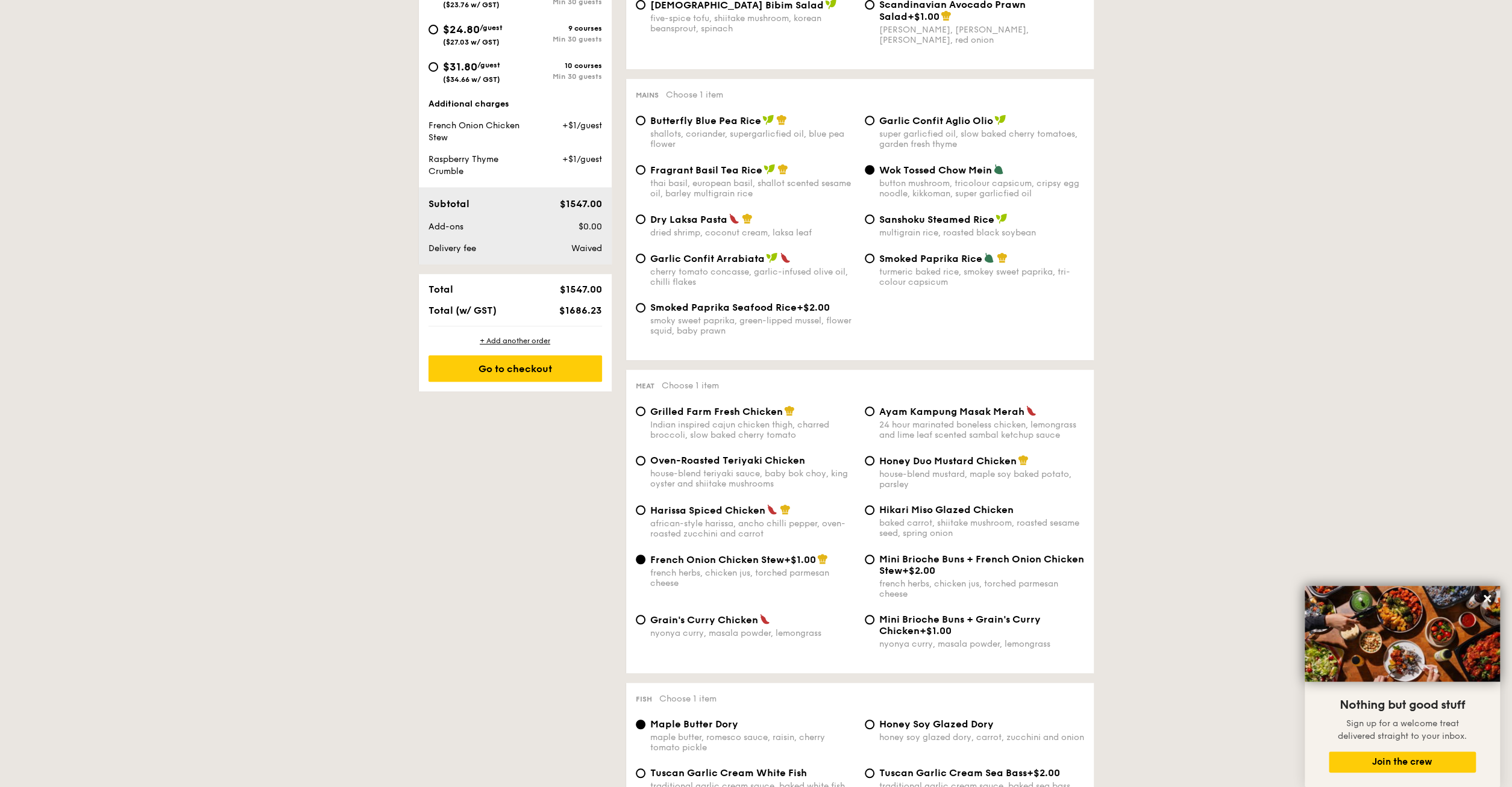
click at [673, 418] on span "Grilled Farm Fresh Chicken" at bounding box center [716, 412] width 133 height 11
click at [646, 416] on input "Grilled Farm Fresh Chicken Indian inspired cajun chicken thigh, charred broccol…" at bounding box center [640, 411] width 10 height 10
radio input "true"
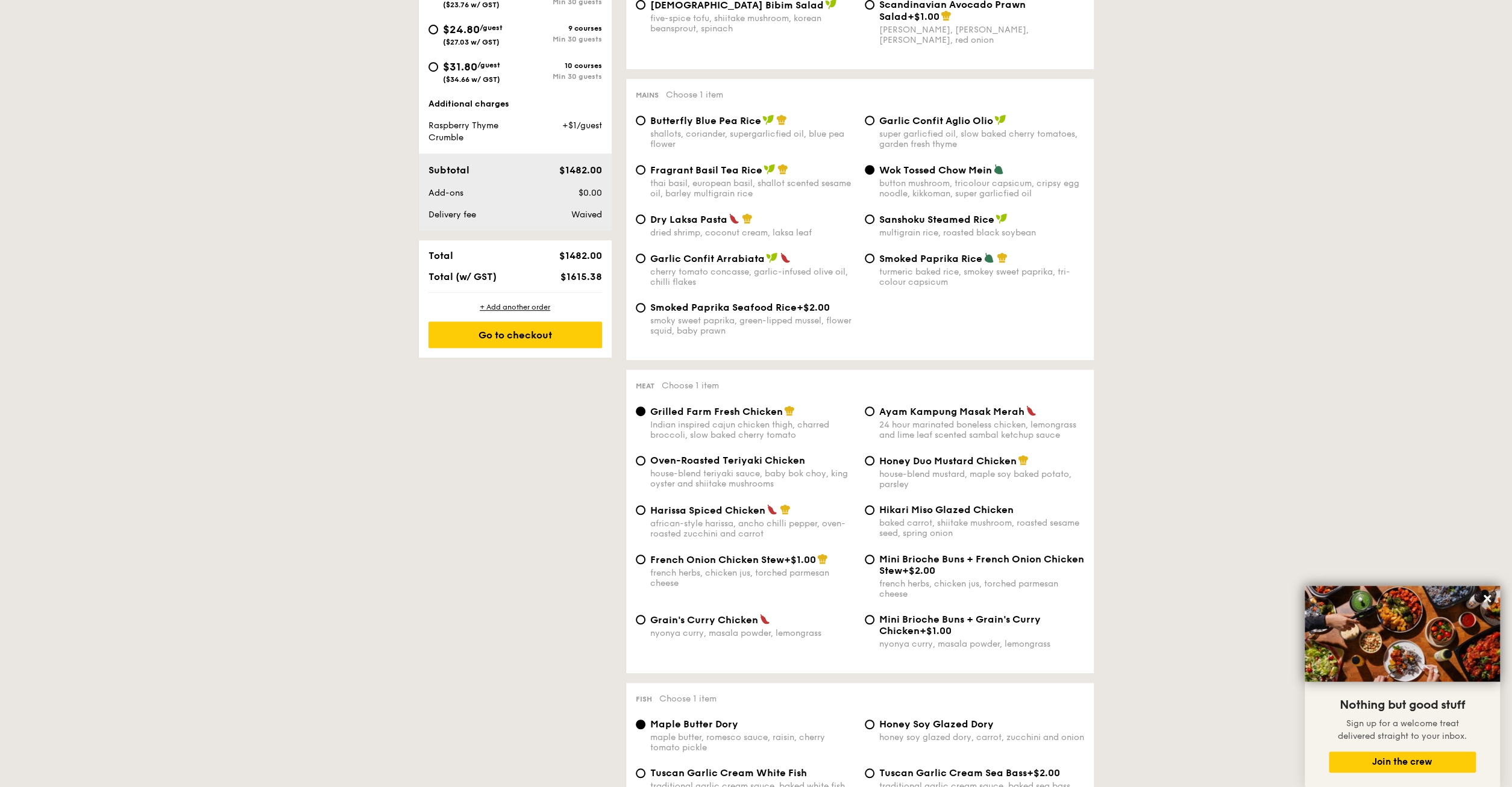
click at [659, 566] on span "French Onion Chicken Stew" at bounding box center [717, 560] width 134 height 11
click at [646, 564] on input "French Onion Chicken Stew +$1.00 french herbs, chicken jus, torched parmesan ch…" at bounding box center [640, 560] width 10 height 10
radio input "true"
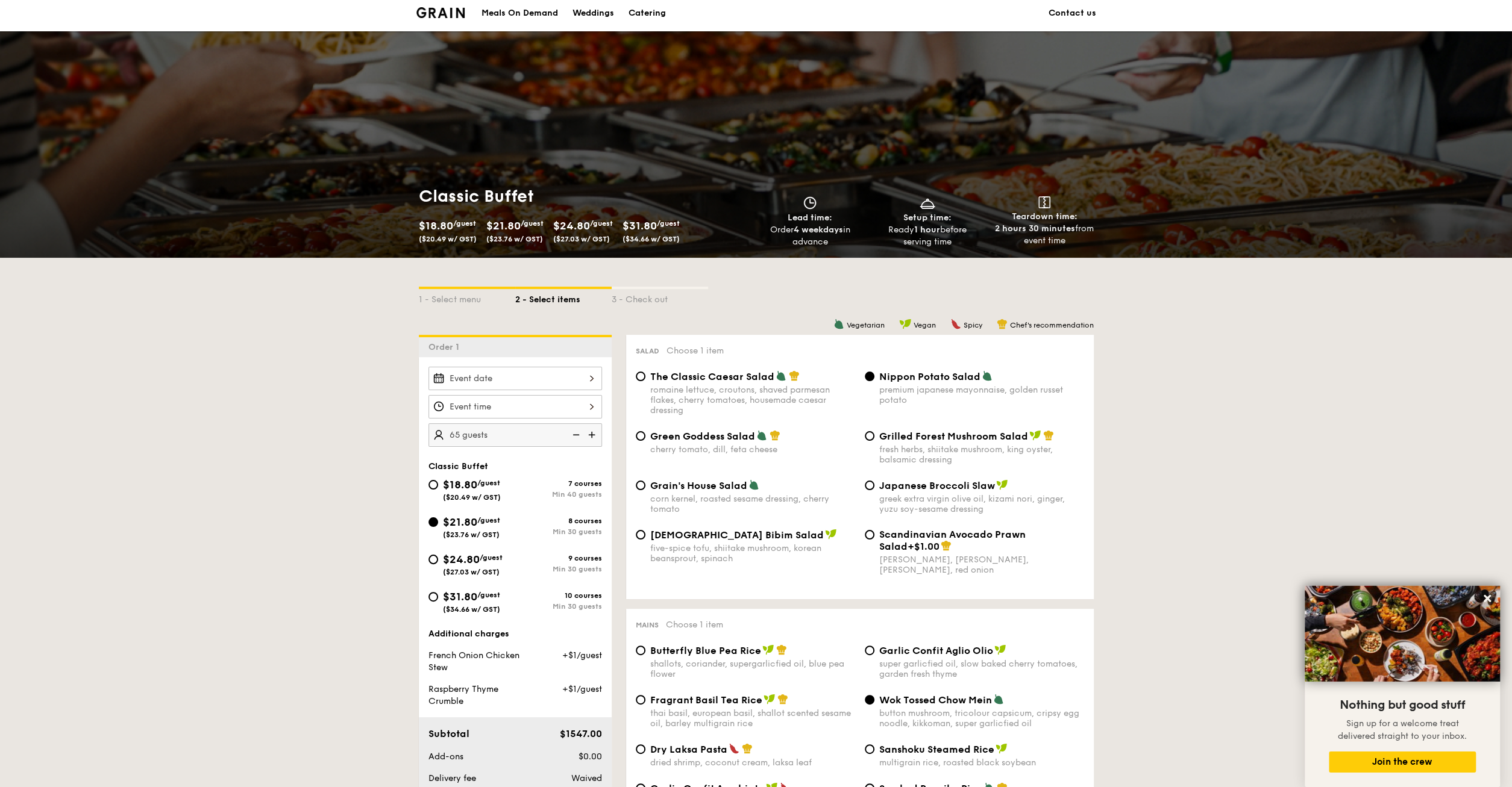
scroll to position [0, 0]
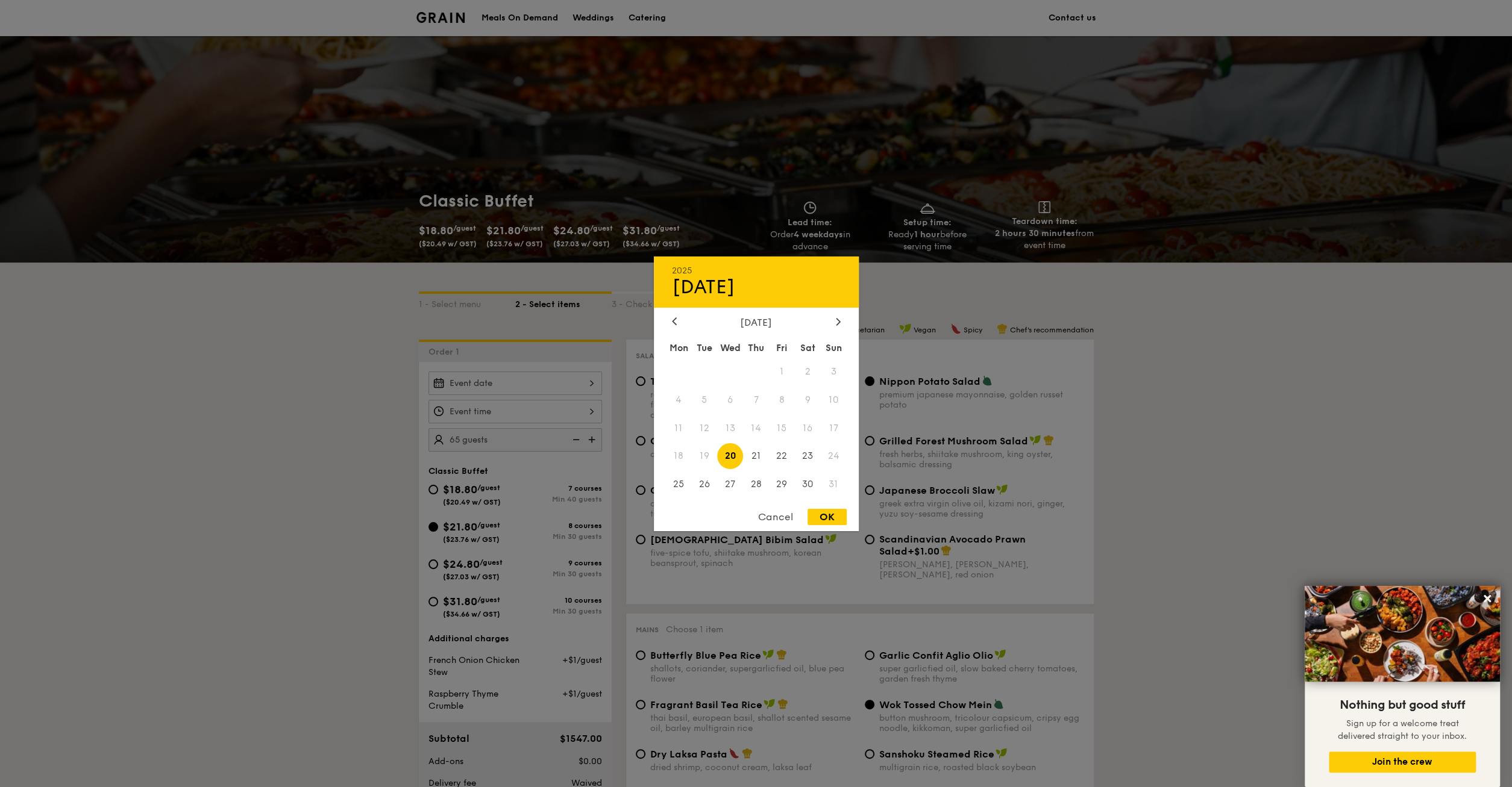
click at [536, 382] on input "Smoked Mesquite Whole Chicken brined in our in-house blend of herbs and spices,…" at bounding box center [515, 383] width 174 height 24
click at [841, 318] on div at bounding box center [838, 321] width 11 height 11
click at [807, 374] on span "6" at bounding box center [808, 372] width 26 height 26
click at [835, 518] on div "OK" at bounding box center [828, 516] width 39 height 16
type input "[DATE]"
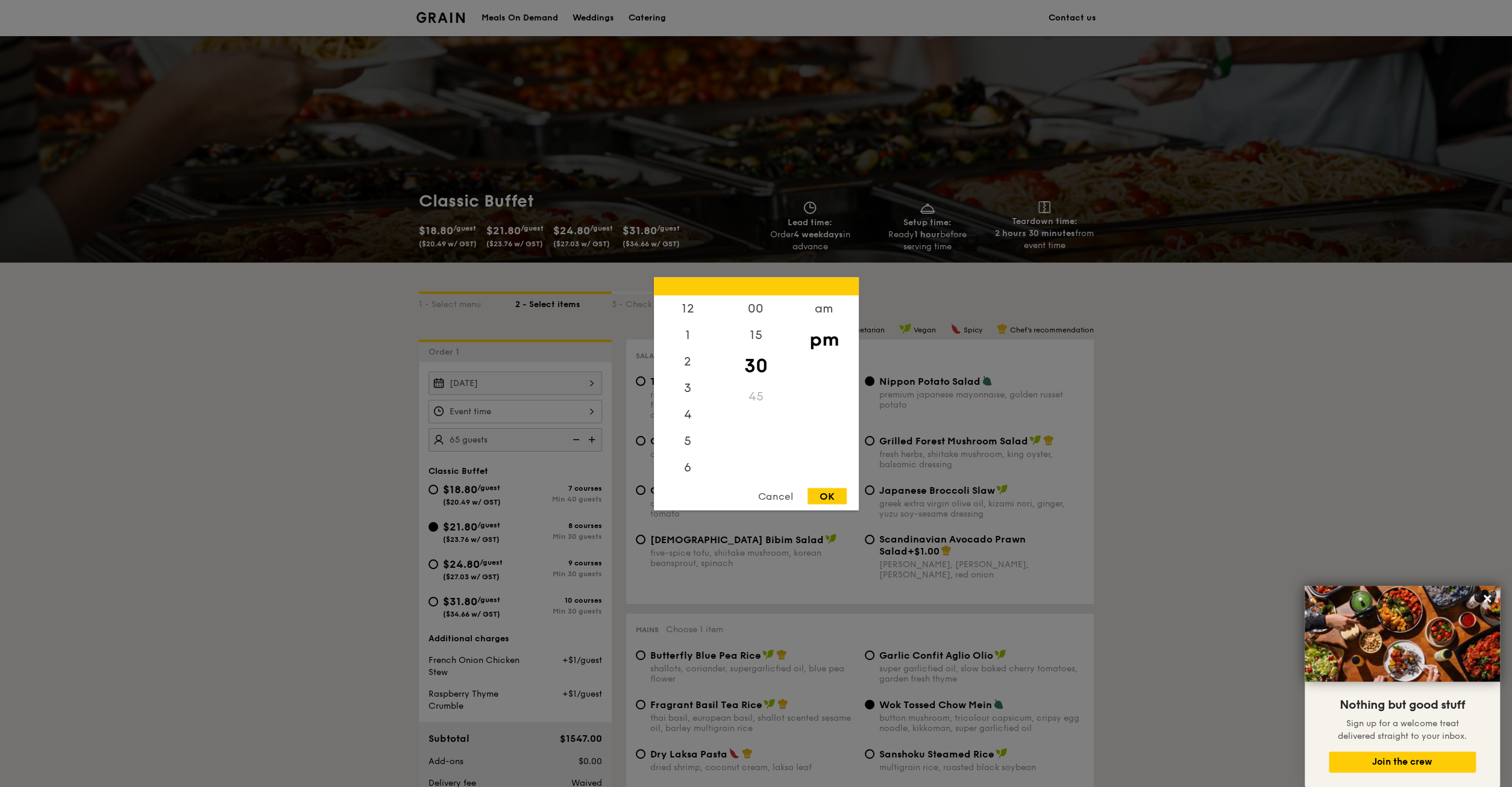
click at [489, 409] on input "Smoked Mesquite Whole Chicken brined in our in-house blend of herbs and spices,…" at bounding box center [515, 412] width 174 height 24
click at [691, 399] on div "5" at bounding box center [688, 392] width 68 height 35
click at [699, 391] on div "5" at bounding box center [688, 392] width 68 height 35
click at [685, 394] on div "5" at bounding box center [688, 392] width 68 height 35
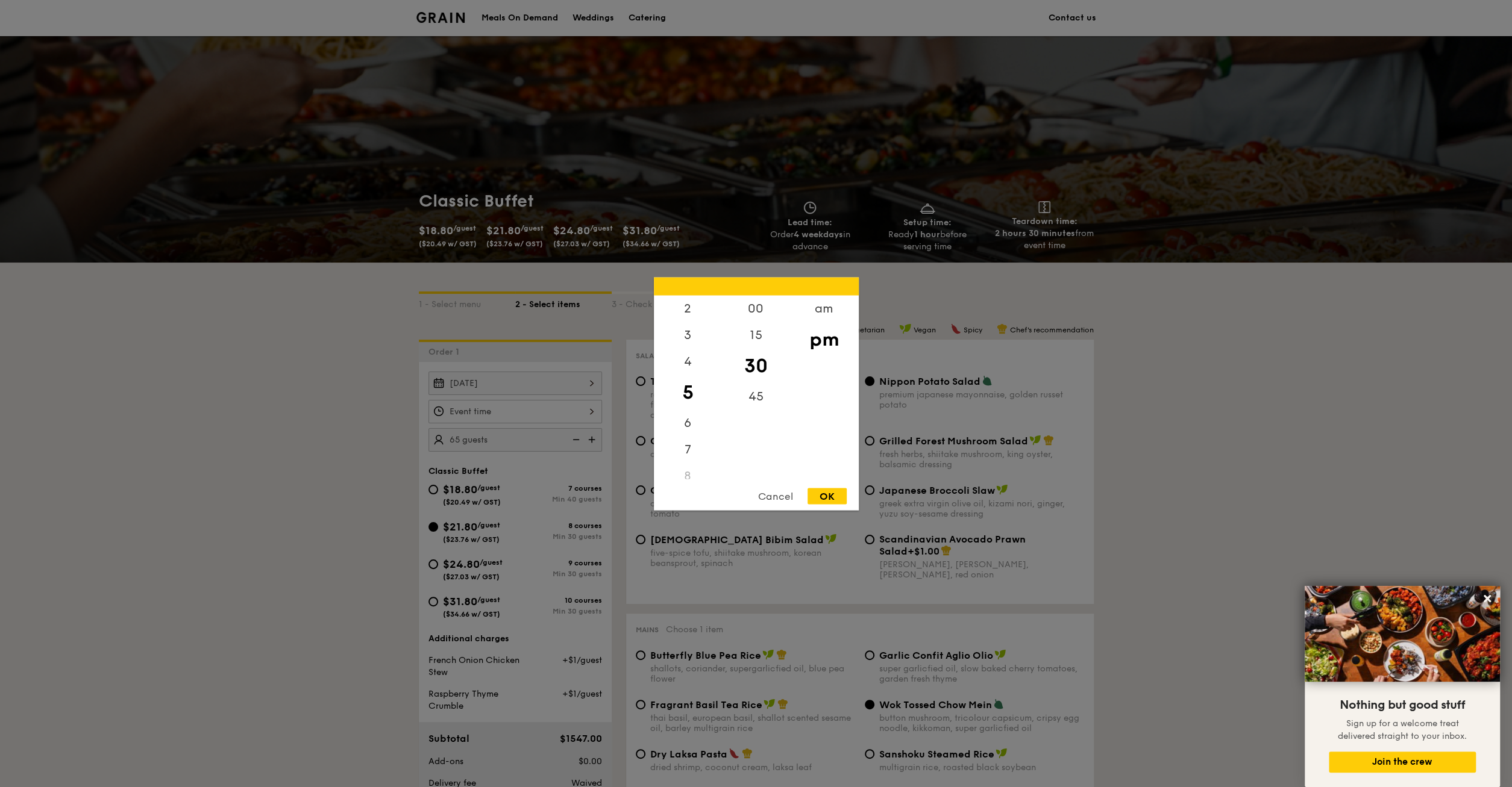
click at [820, 493] on div "OK" at bounding box center [828, 496] width 39 height 16
type input "5:30PM"
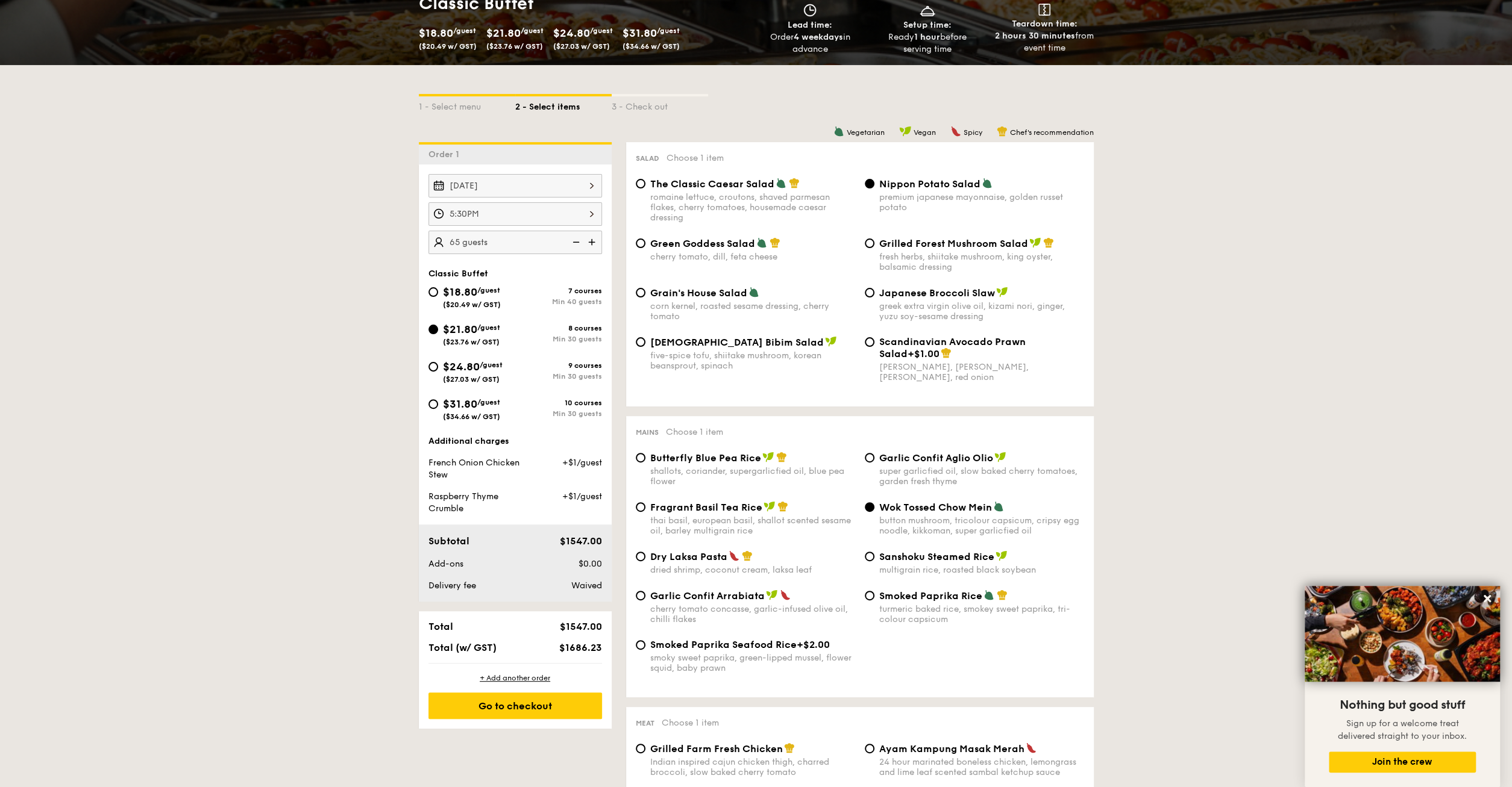
scroll to position [188, 0]
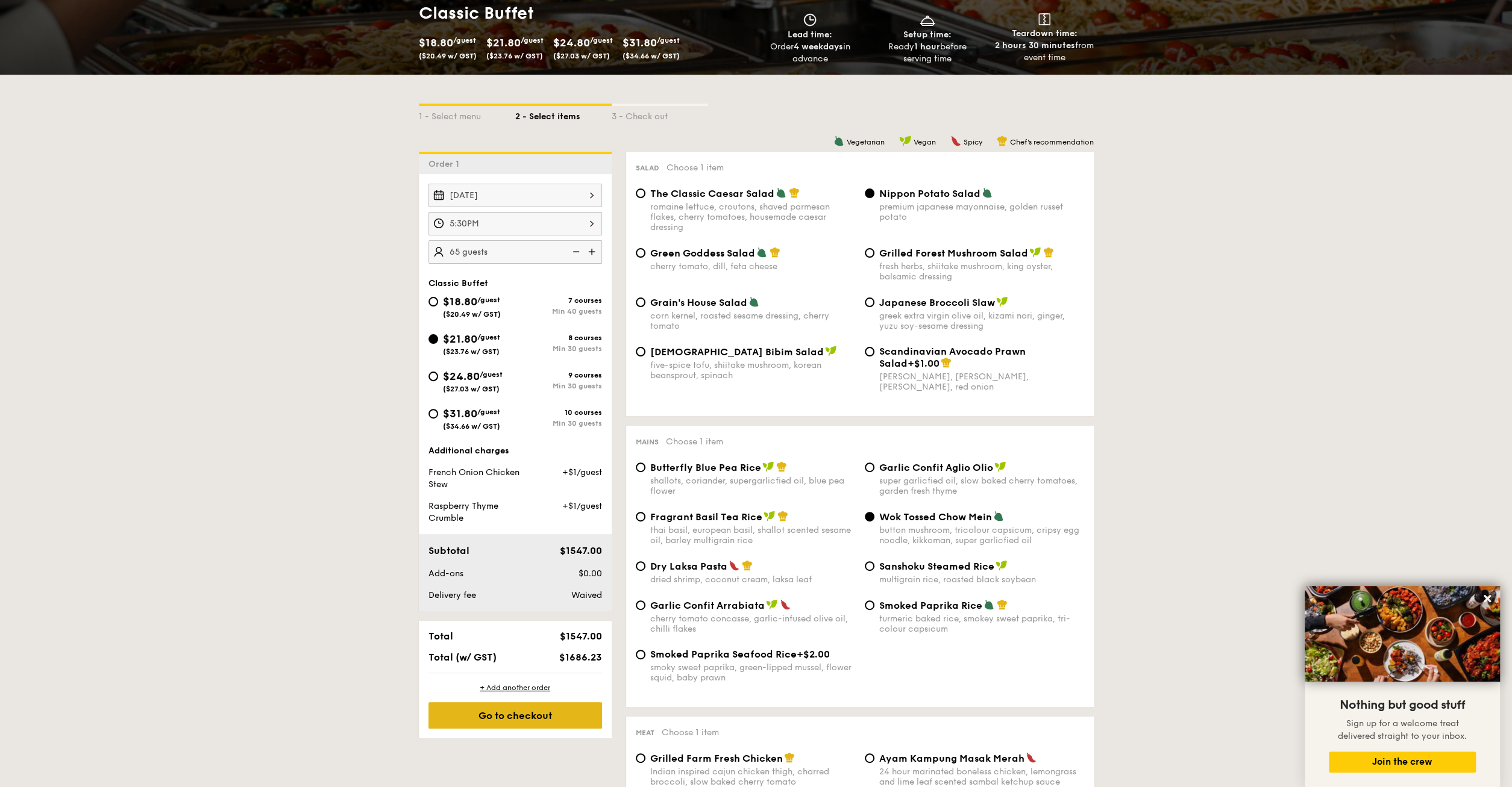
click at [508, 713] on div "Go to checkout" at bounding box center [515, 715] width 174 height 27
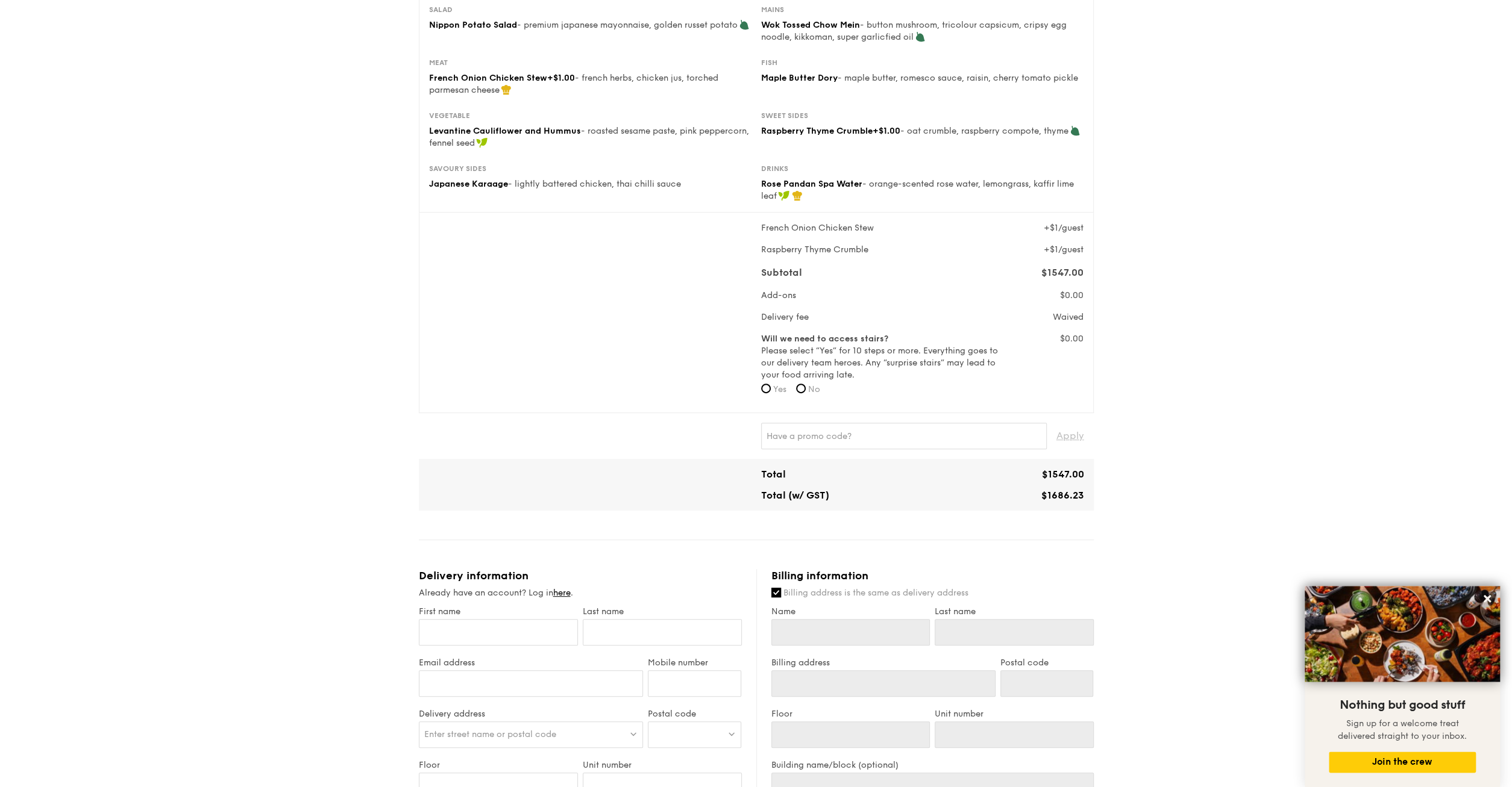
scroll to position [251, 0]
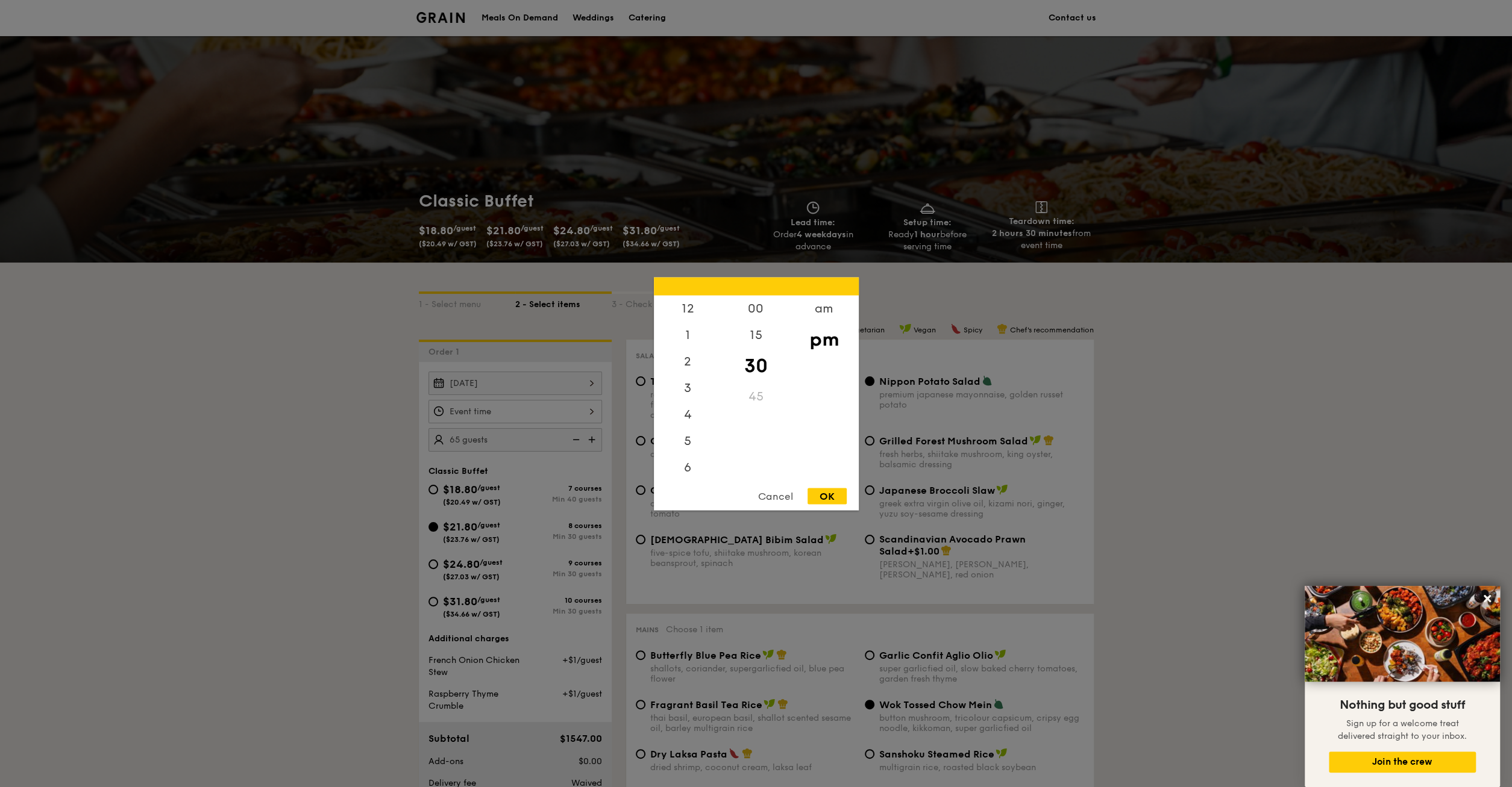
click at [533, 409] on input "Smoked Mesquite Whole Chicken brined in our in-house blend of herbs and spices,…" at bounding box center [515, 412] width 174 height 24
click at [688, 419] on div "6" at bounding box center [688, 419] width 68 height 35
drag, startPoint x: 753, startPoint y: 306, endPoint x: 782, endPoint y: 312, distance: 29.6
click at [756, 304] on div "00" at bounding box center [756, 312] width 68 height 35
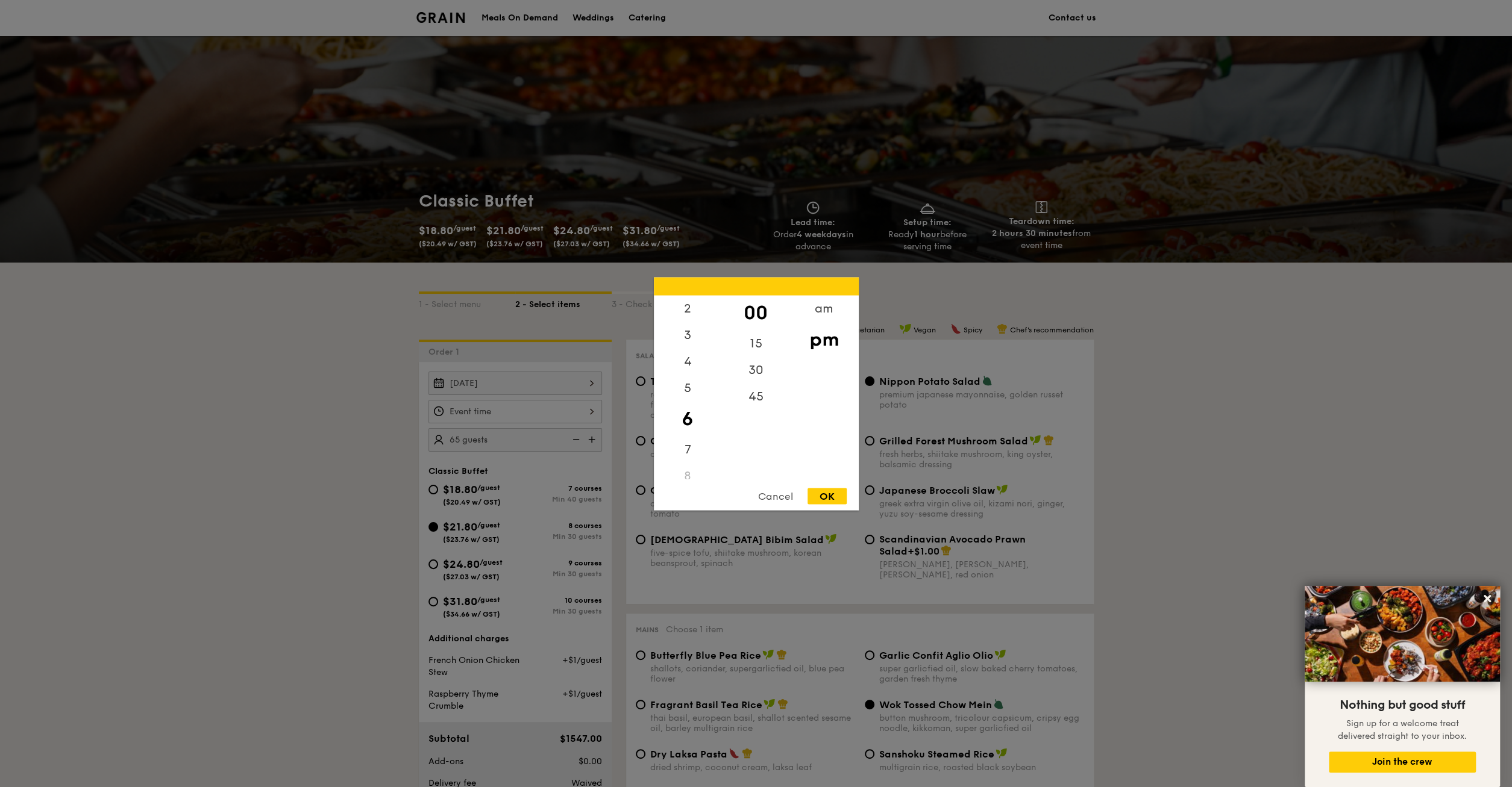
click at [828, 497] on div "OK" at bounding box center [828, 496] width 39 height 16
type input "6:00PM"
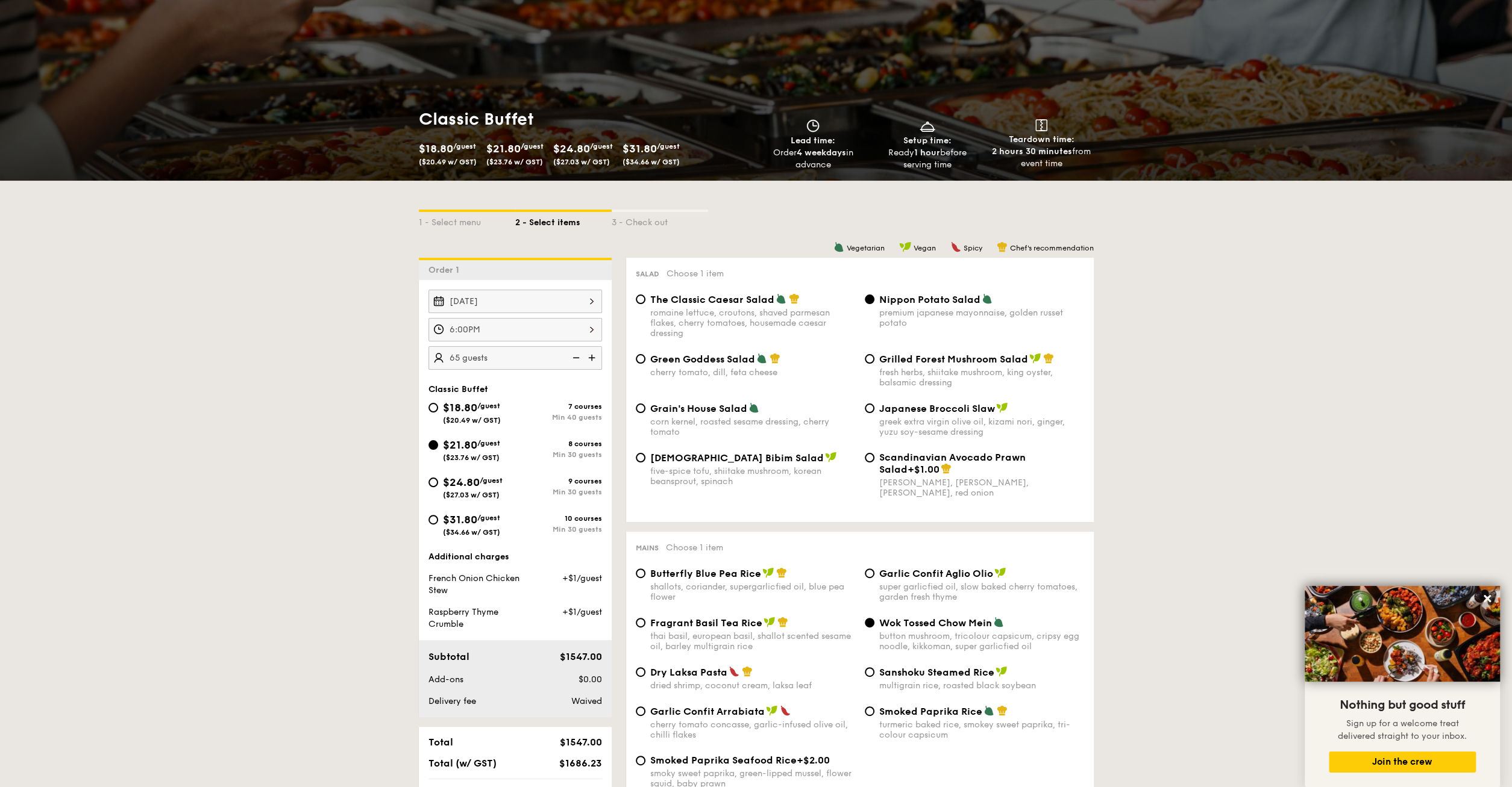
scroll to position [251, 0]
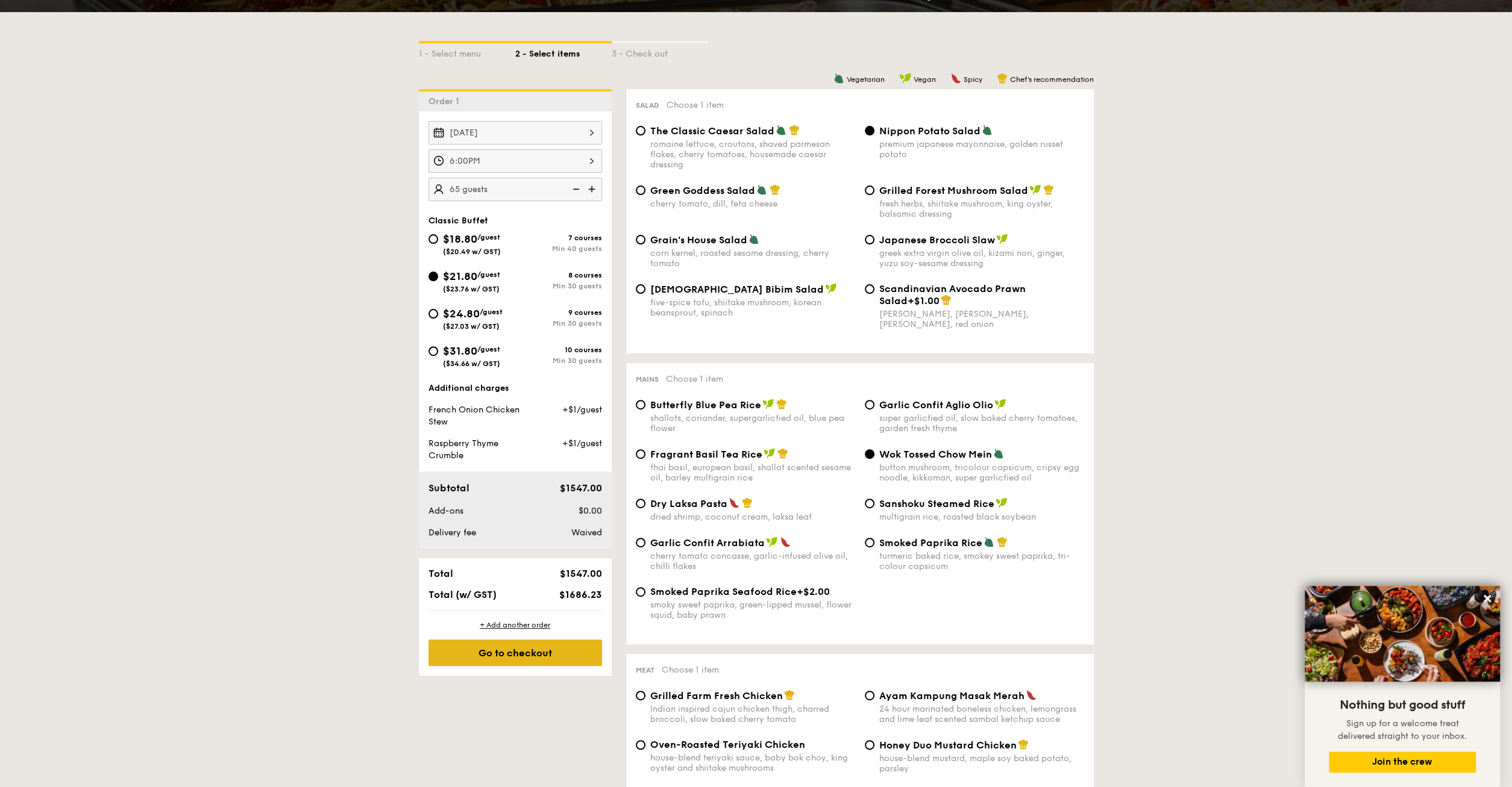
click at [484, 649] on div "Go to checkout" at bounding box center [515, 653] width 174 height 27
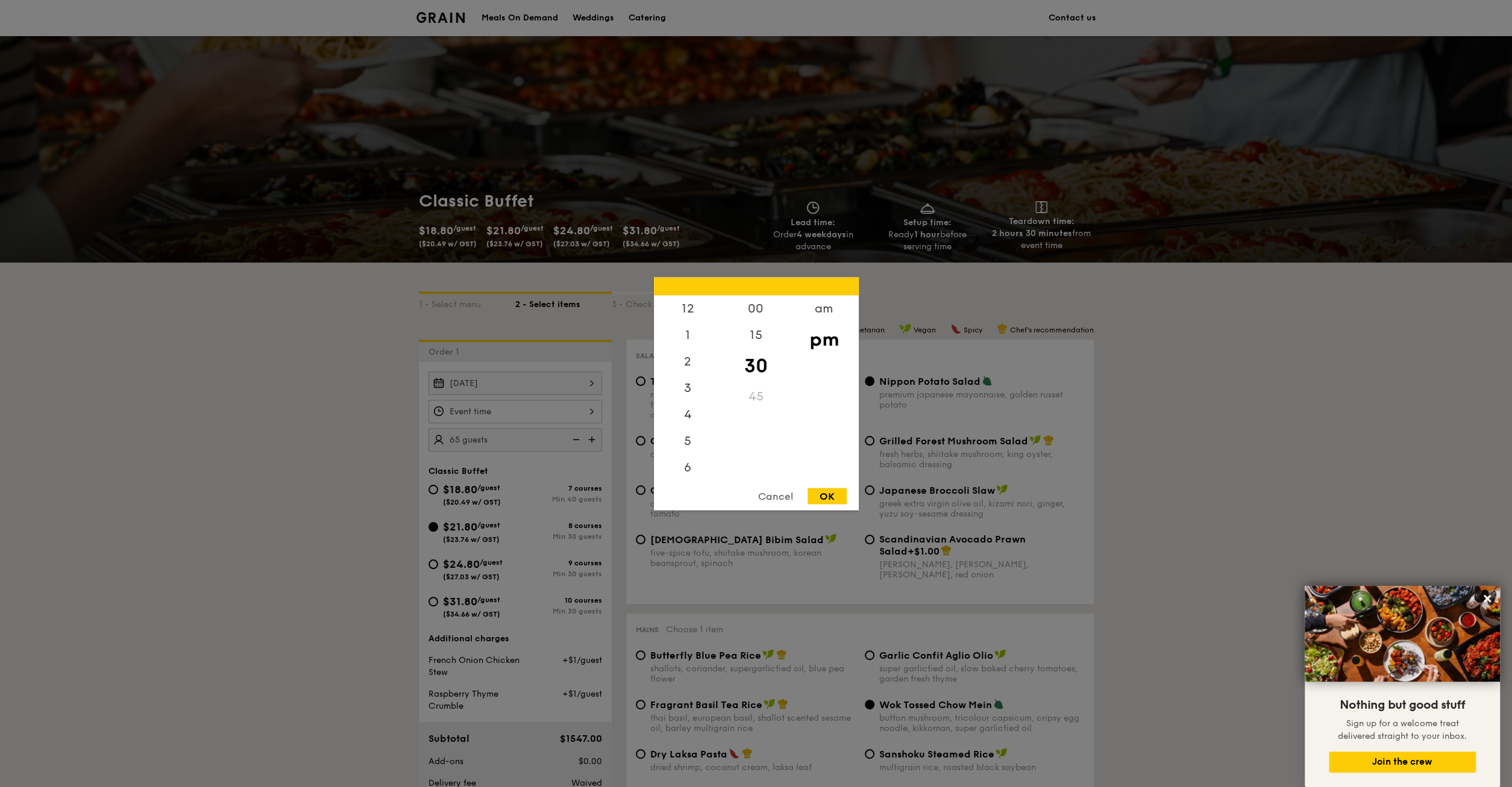
scroll to position [53, 0]
click at [530, 410] on input "Smoked Mesquite Whole Chicken brined in our in-house blend of herbs and spices,…" at bounding box center [515, 412] width 174 height 24
click at [691, 396] on div "5" at bounding box center [688, 392] width 68 height 35
click at [830, 494] on div "OK" at bounding box center [828, 496] width 39 height 16
type input "5:30PM"
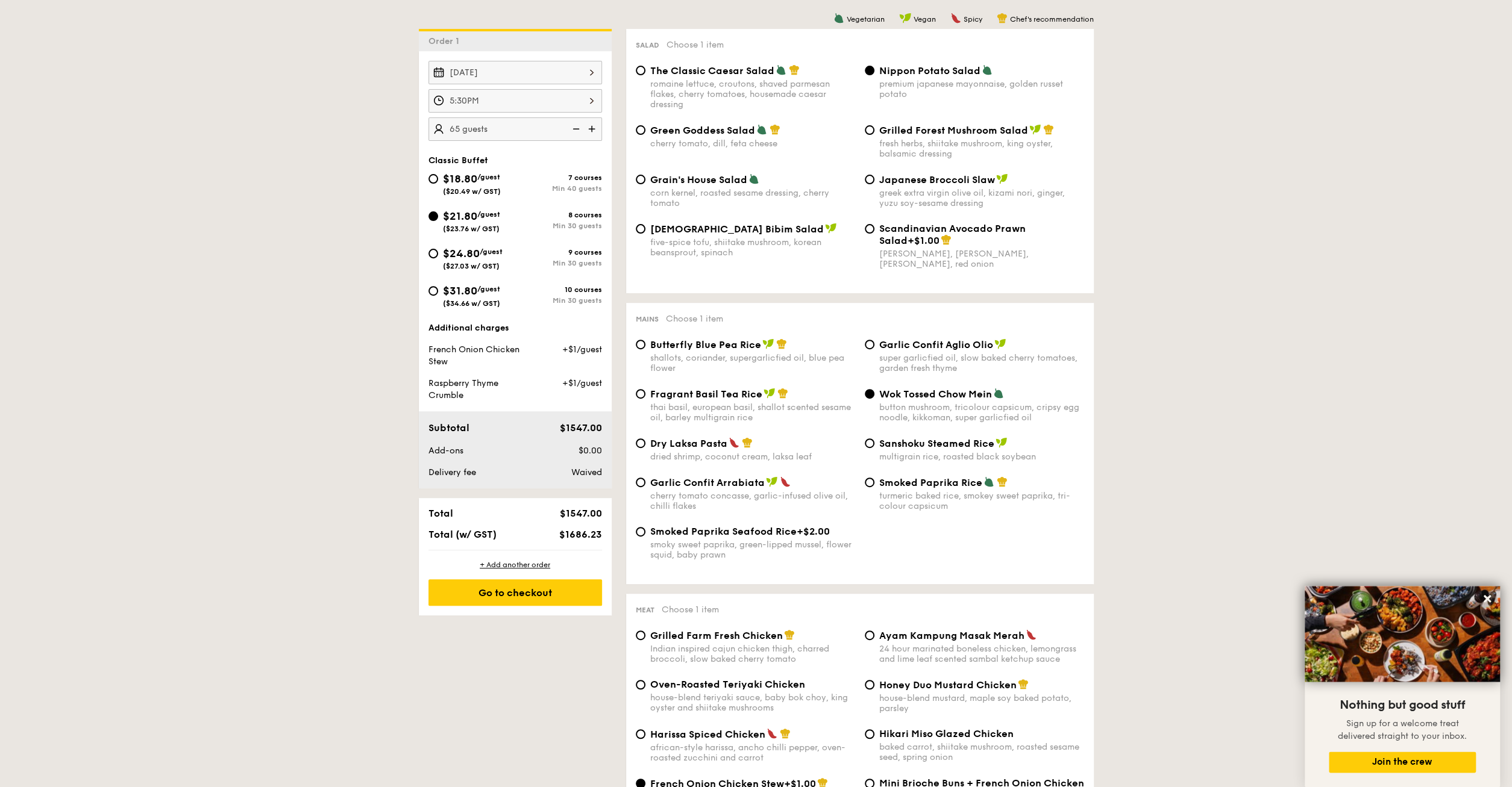
scroll to position [313, 0]
click at [539, 591] on div "Go to checkout" at bounding box center [515, 590] width 174 height 27
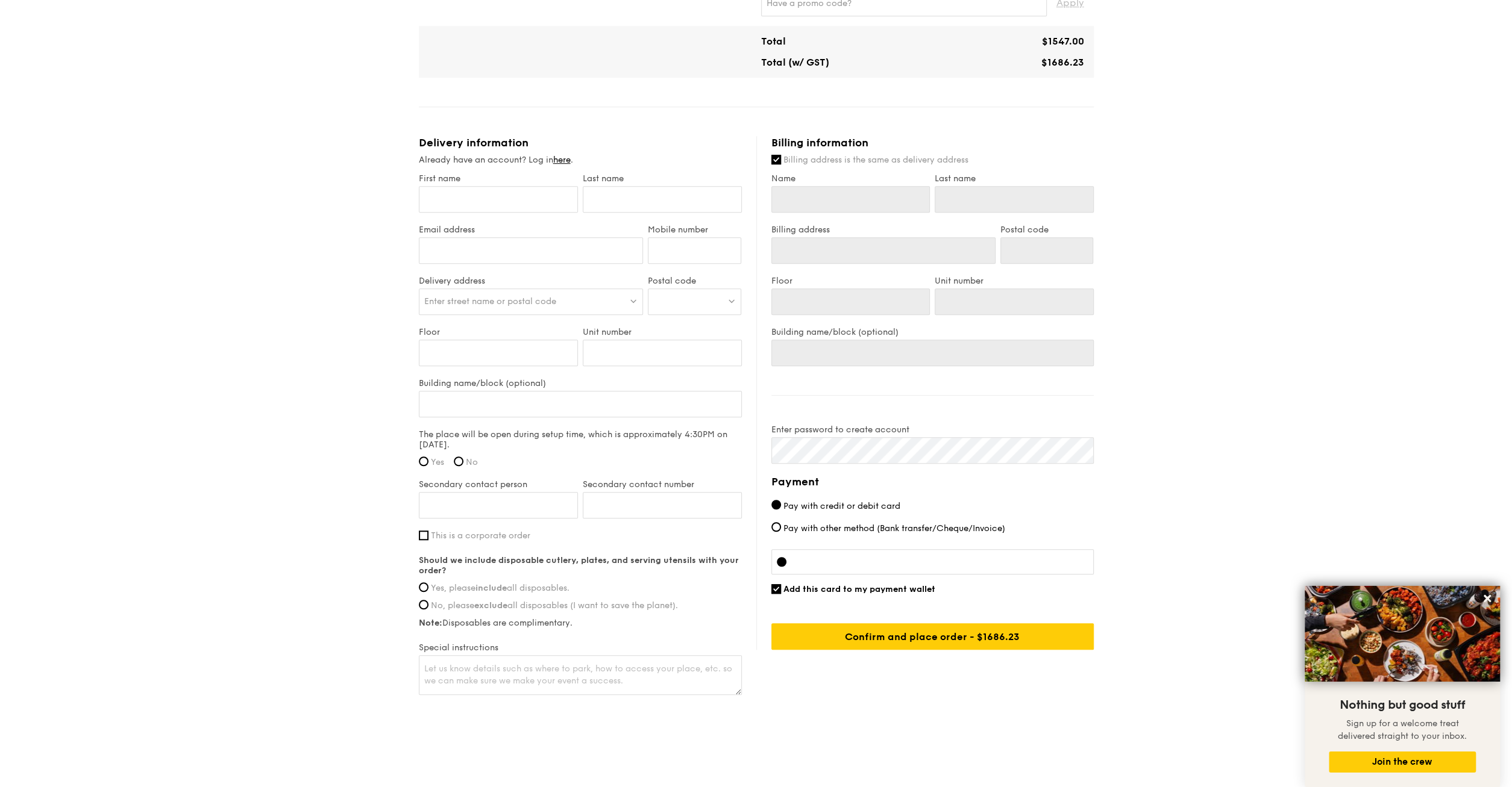
scroll to position [619, 0]
